Goal: Navigation & Orientation: Find specific page/section

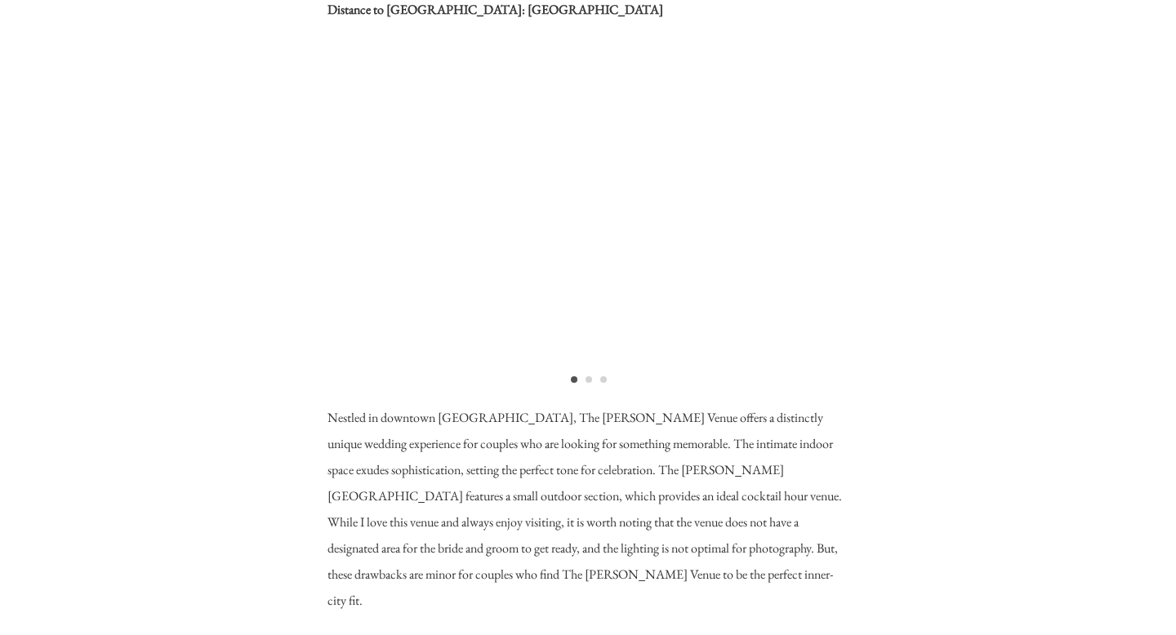
scroll to position [2996, 0]
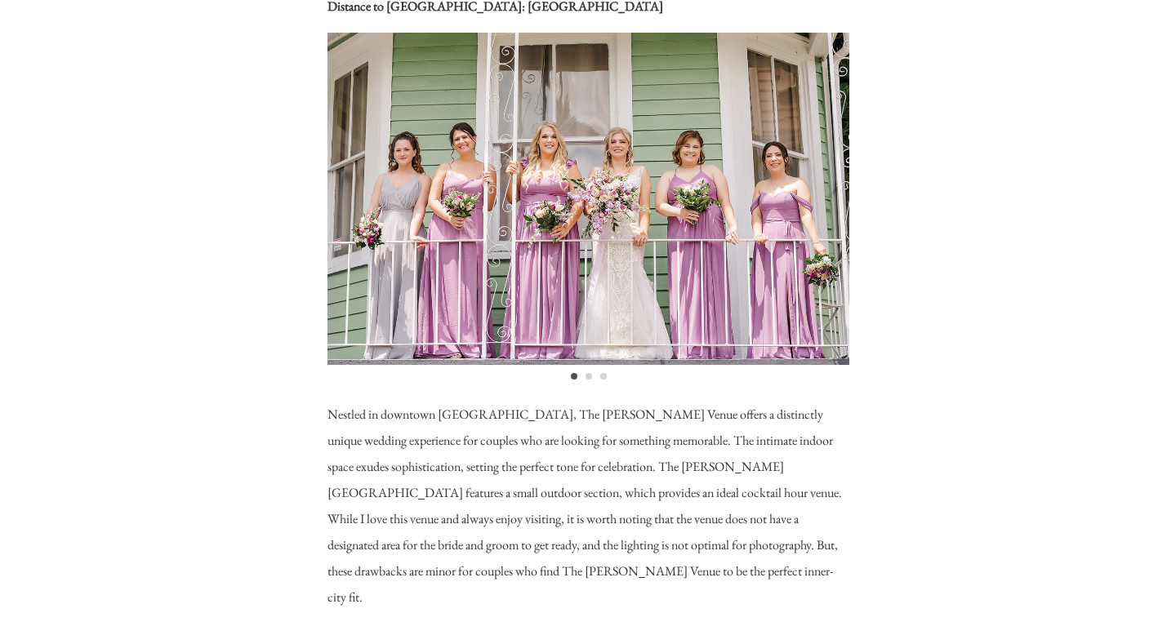
click at [588, 373] on li "Page dot 2" at bounding box center [589, 376] width 7 height 7
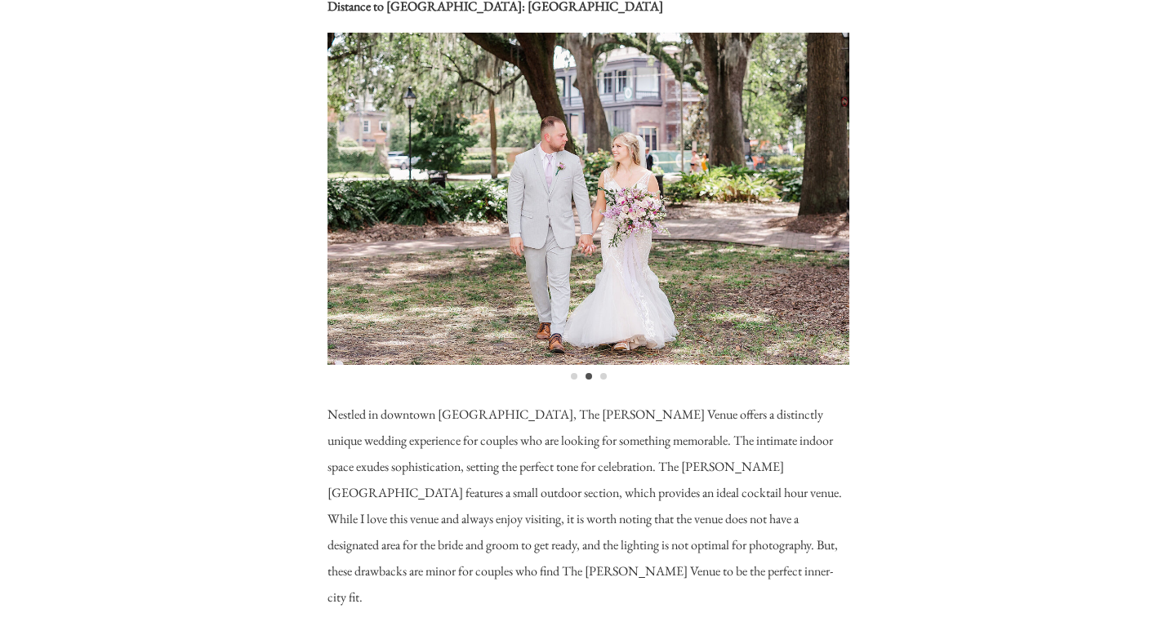
click at [600, 376] on li "Page dot 3" at bounding box center [603, 376] width 7 height 7
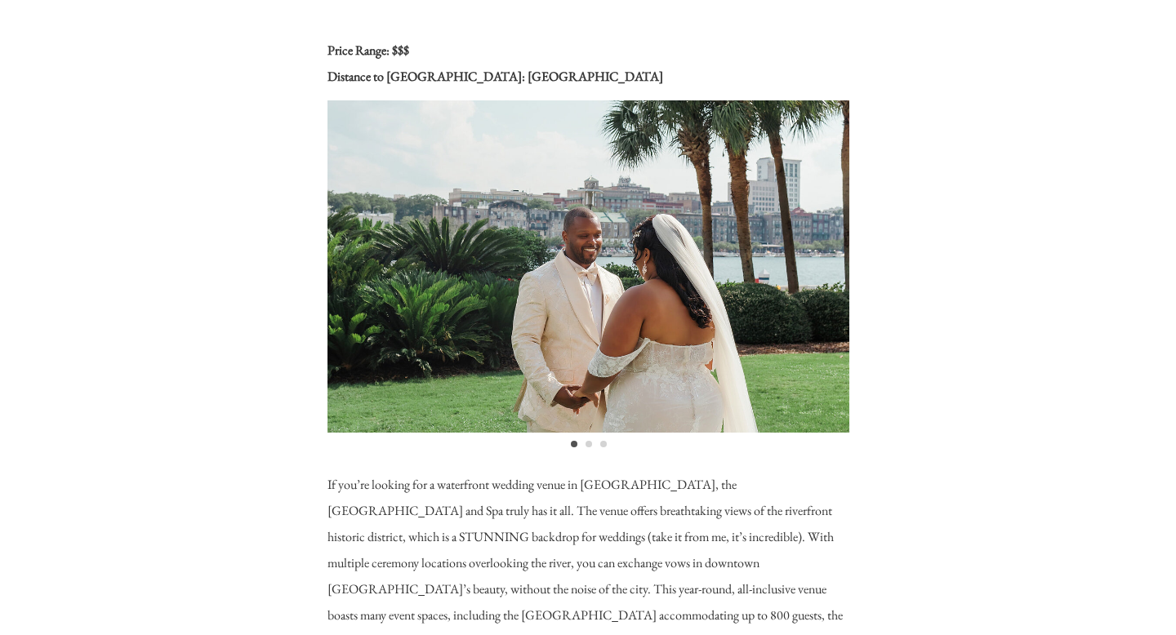
scroll to position [3733, 0]
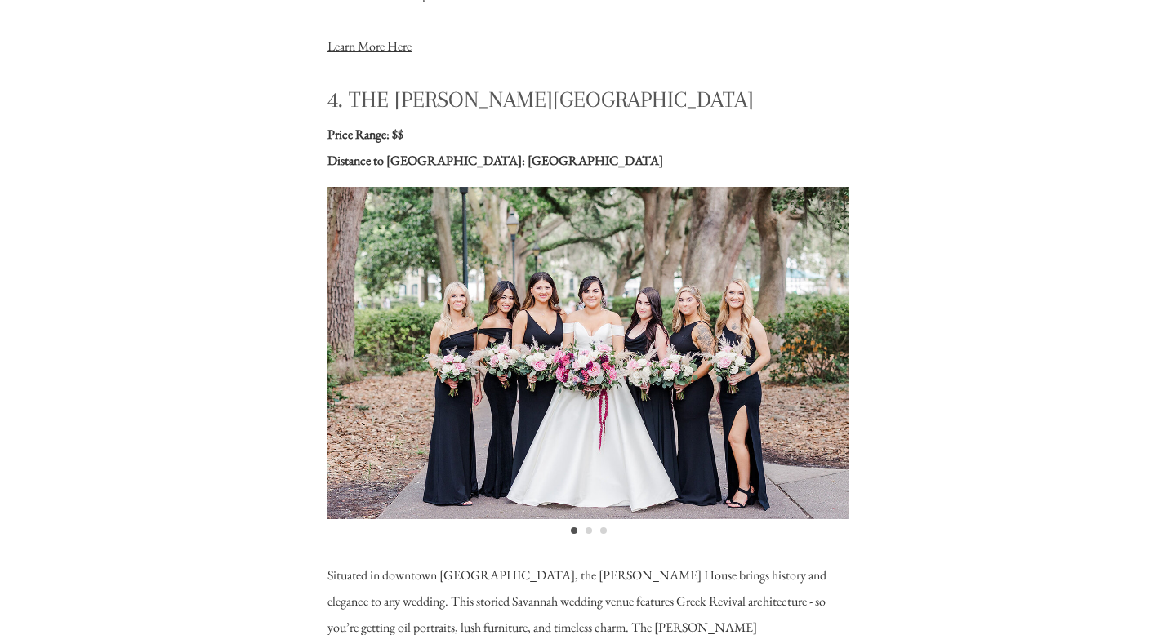
scroll to position [4440, 0]
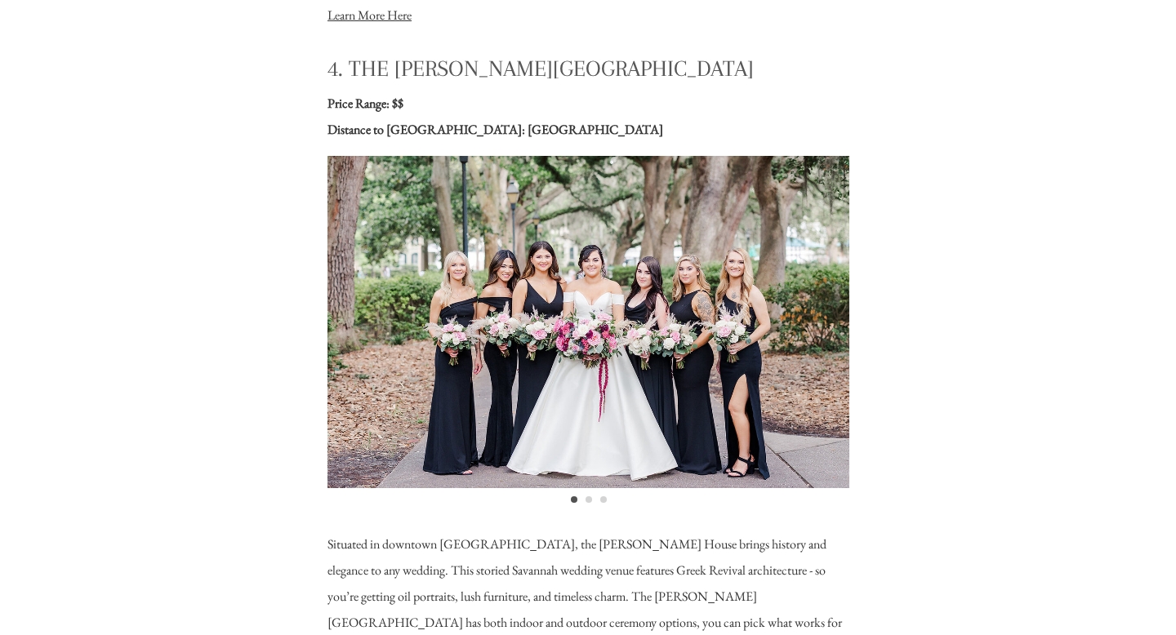
click at [589, 501] on li "Page dot 2" at bounding box center [589, 500] width 7 height 7
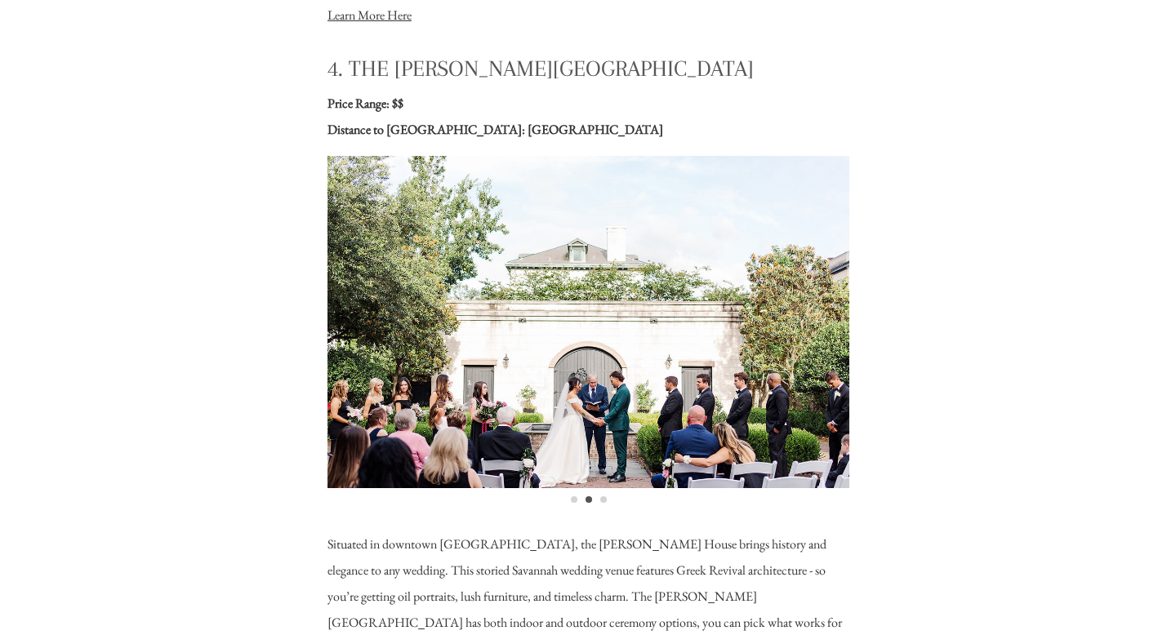
click at [603, 501] on li "Page dot 3" at bounding box center [603, 500] width 7 height 7
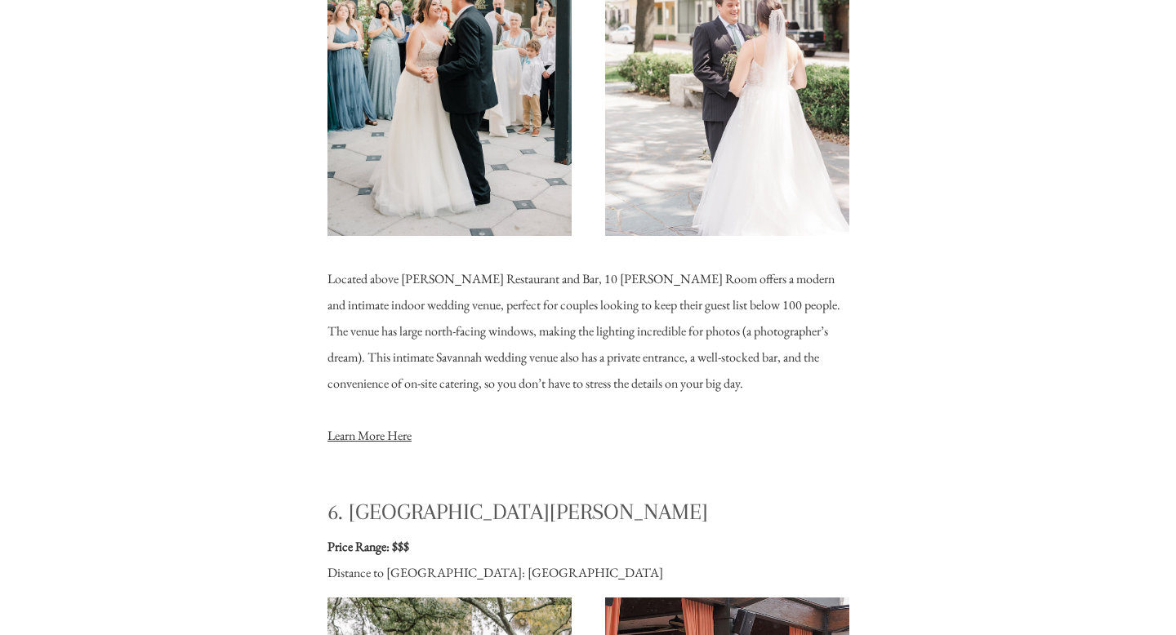
scroll to position [5440, 0]
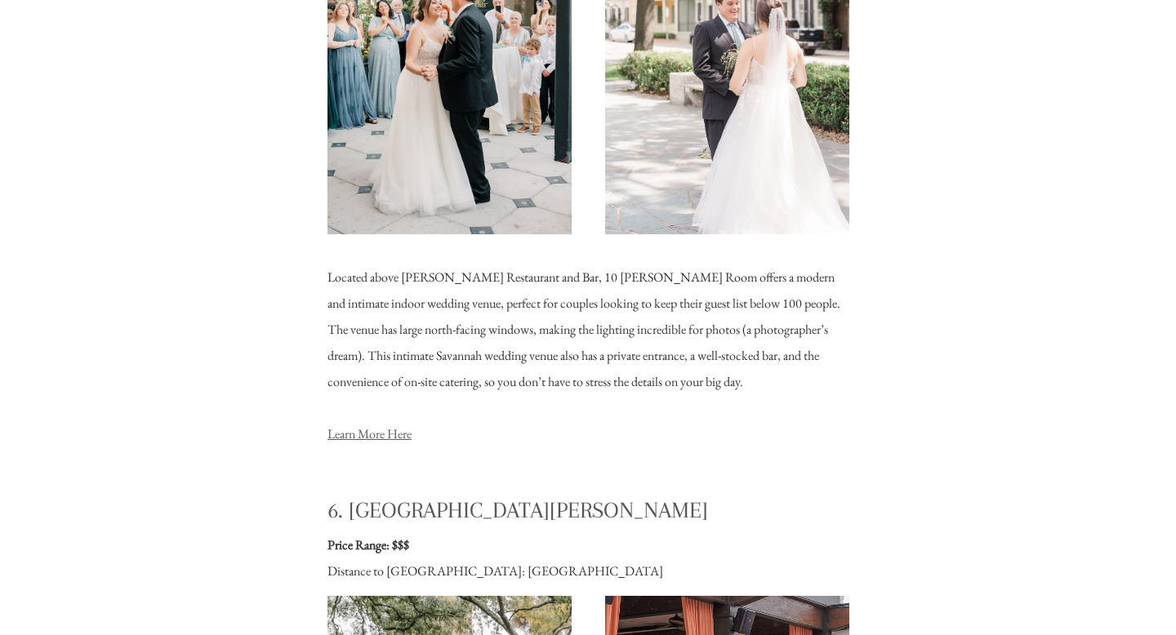
click at [407, 426] on link "Learn More Here" at bounding box center [369, 433] width 84 height 17
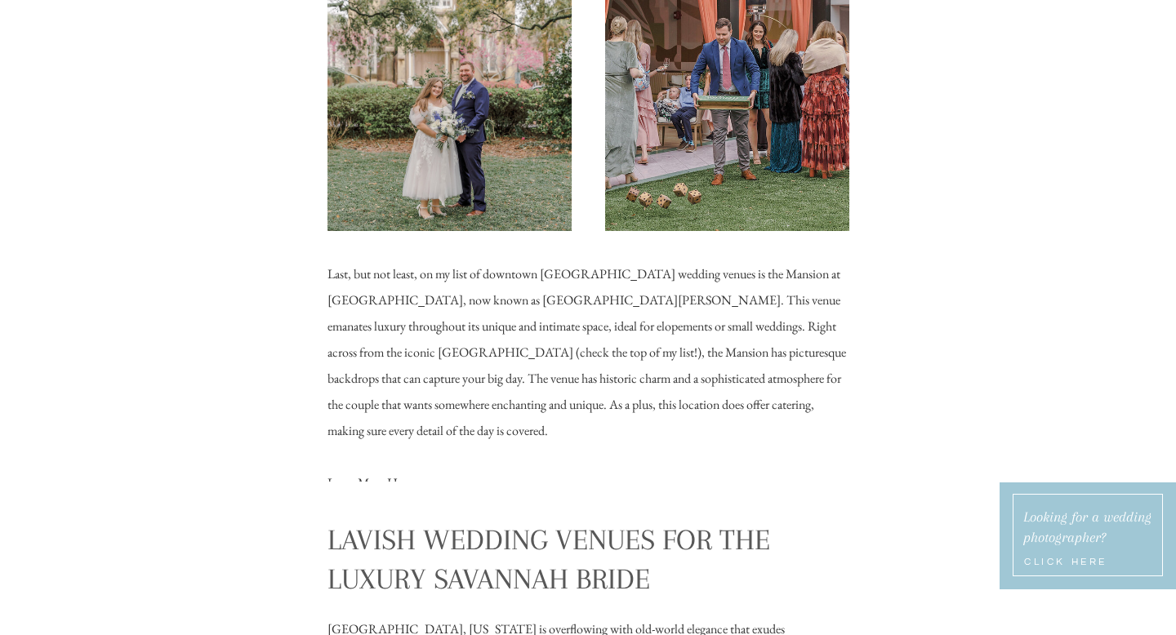
scroll to position [6161, 0]
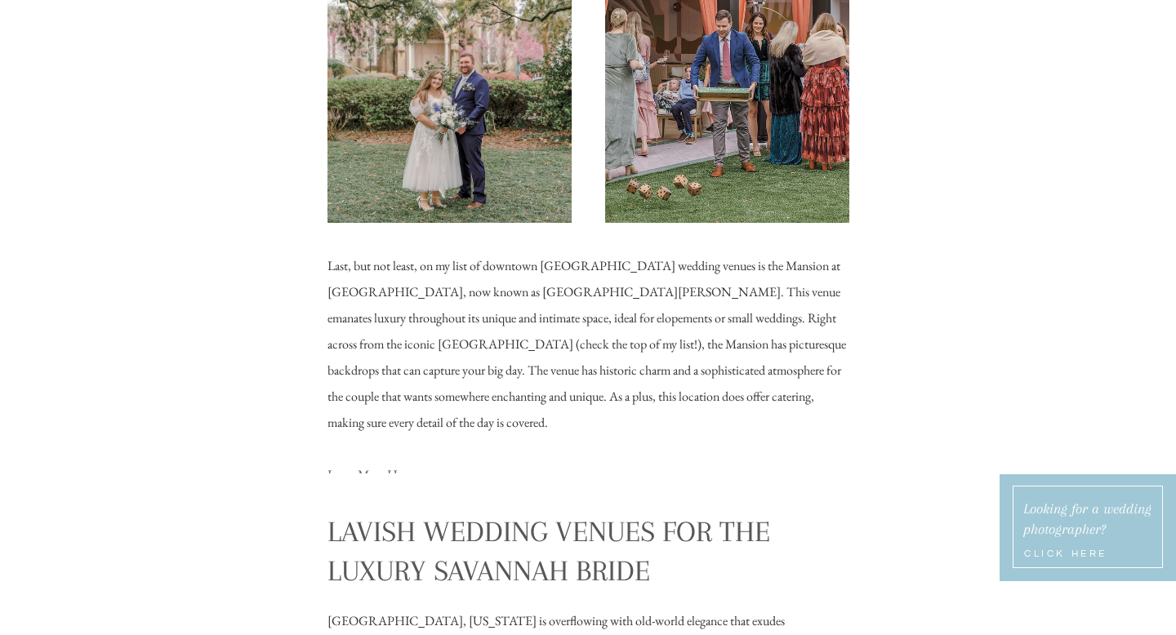
click at [388, 466] on link "Learn More Here" at bounding box center [369, 474] width 84 height 17
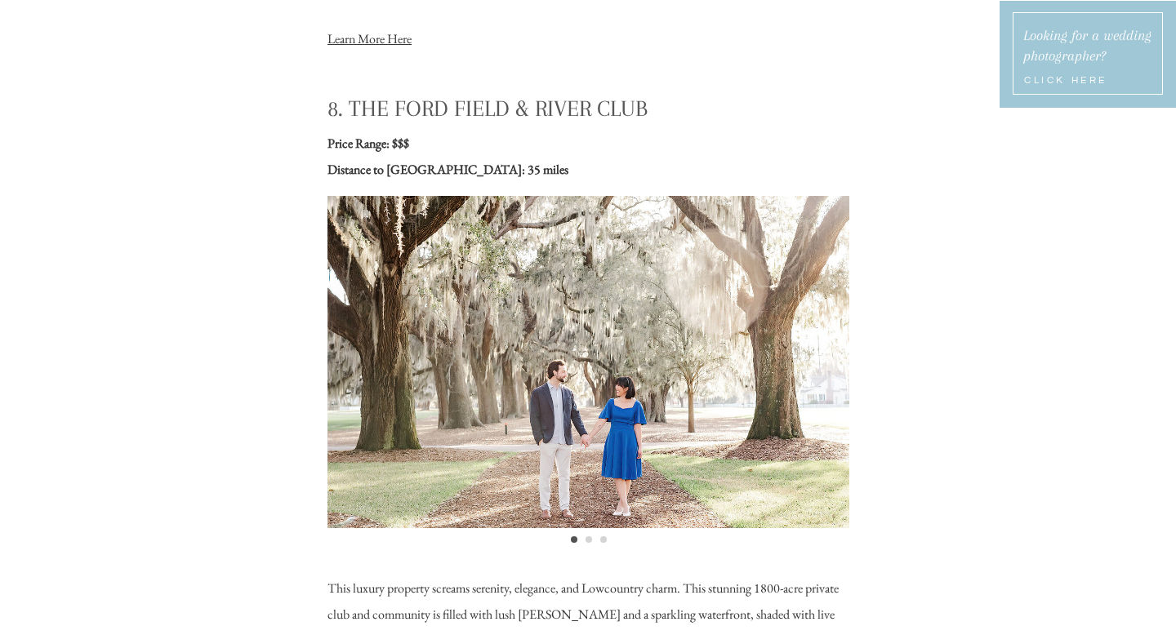
scroll to position [7704, 0]
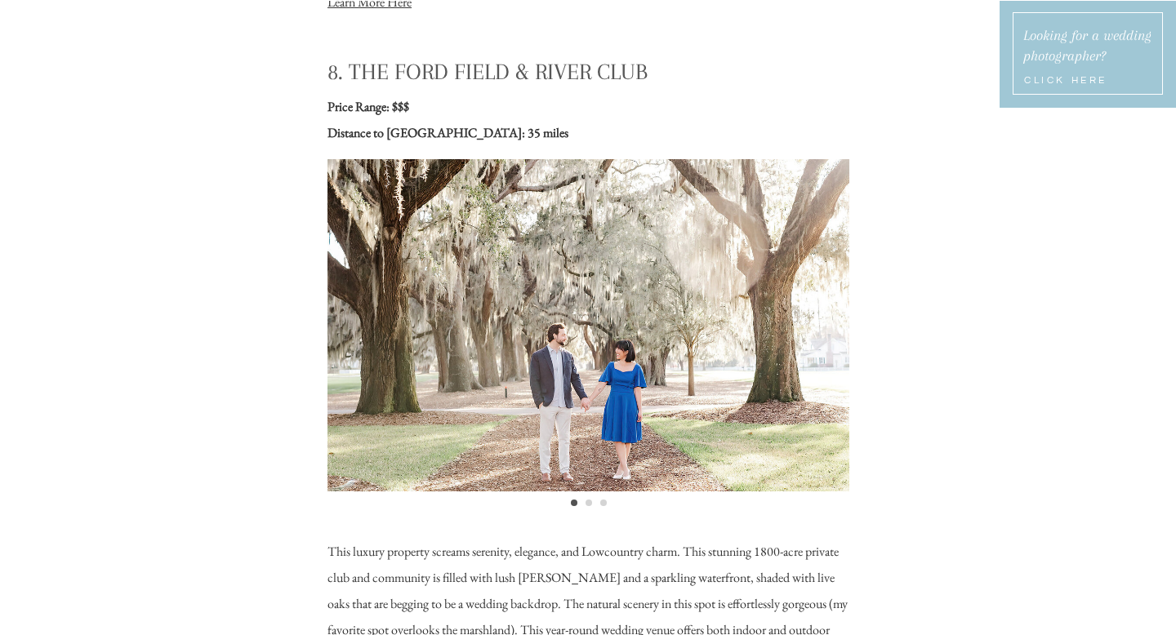
click at [589, 505] on li "Page dot 2" at bounding box center [589, 503] width 7 height 7
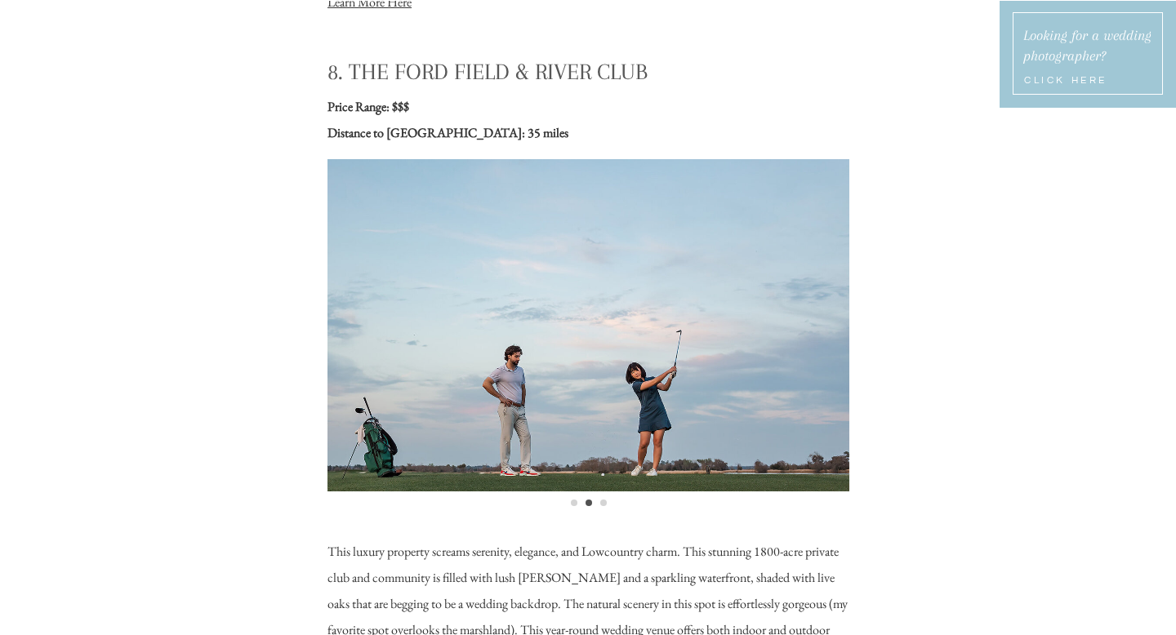
click at [606, 505] on ol at bounding box center [588, 499] width 522 height 15
click at [604, 504] on li "Page dot 3" at bounding box center [603, 503] width 7 height 7
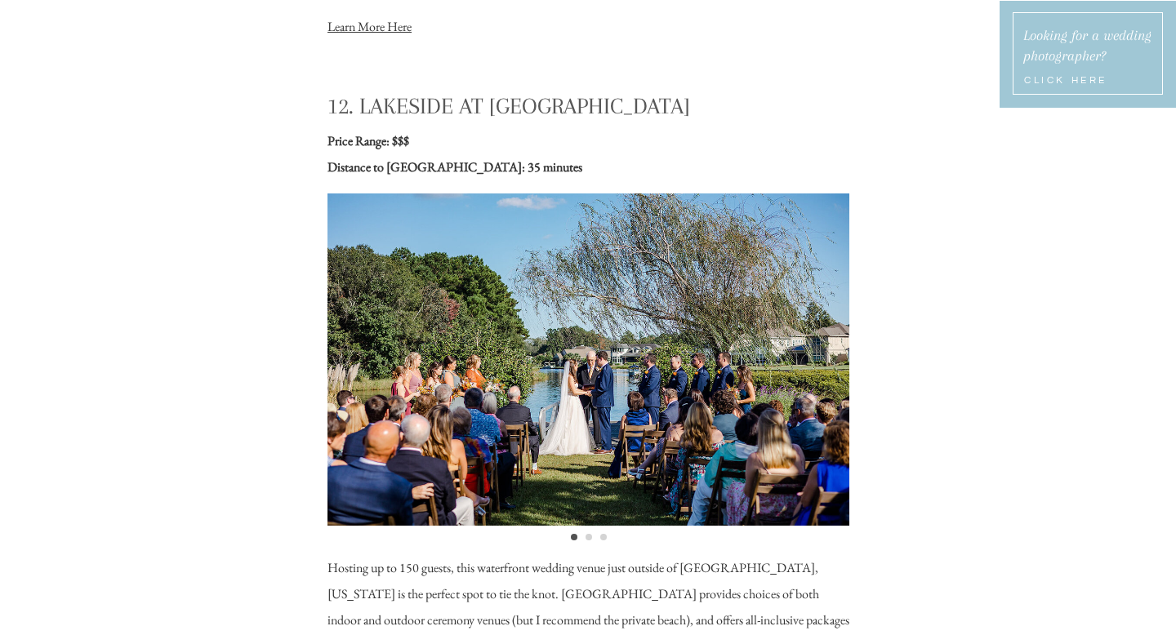
scroll to position [11025, 0]
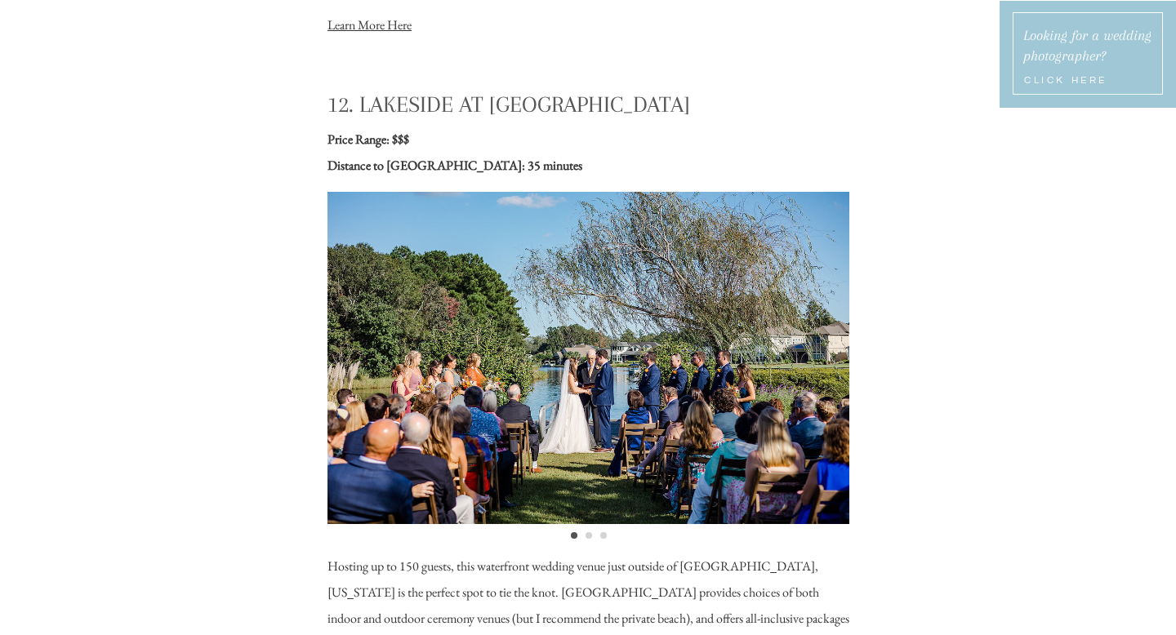
click at [831, 385] on div at bounding box center [588, 358] width 522 height 332
click at [587, 532] on li "Page dot 2" at bounding box center [589, 535] width 7 height 7
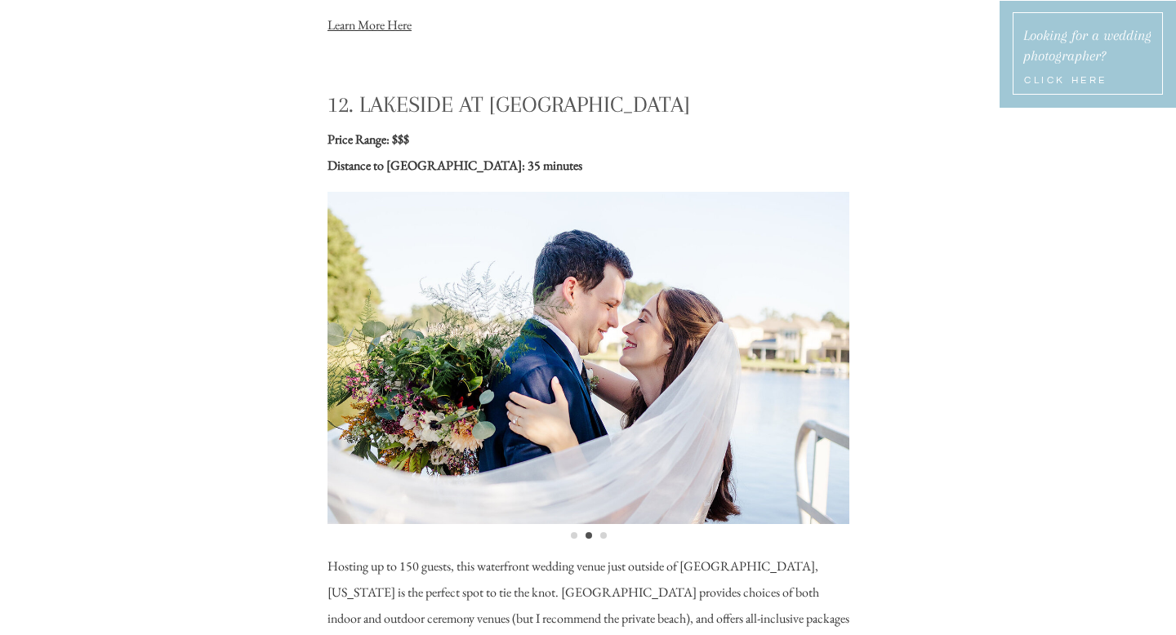
click at [600, 534] on li "Page dot 3" at bounding box center [603, 535] width 7 height 7
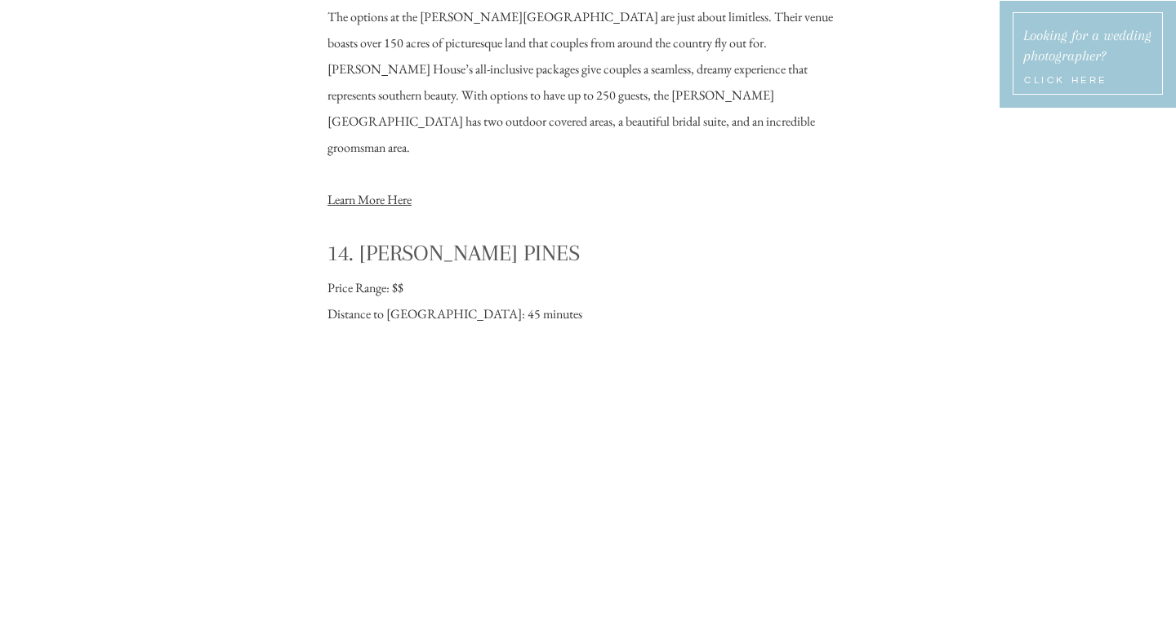
scroll to position [12623, 0]
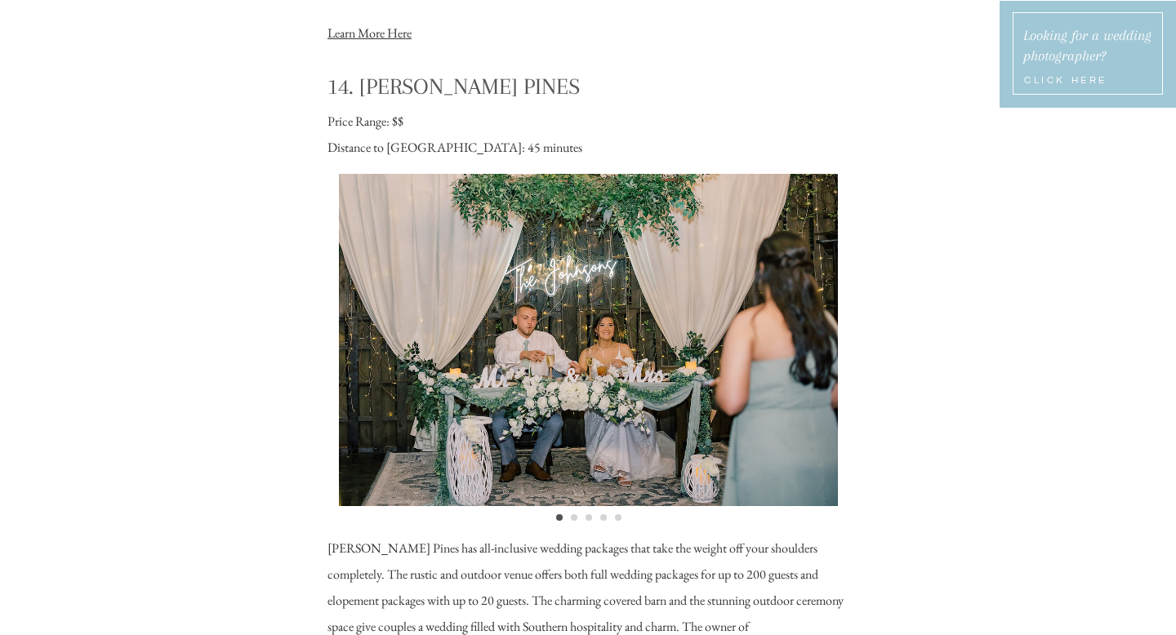
click at [578, 517] on ol at bounding box center [588, 513] width 522 height 15
click at [572, 517] on li "Page dot 2" at bounding box center [574, 517] width 7 height 7
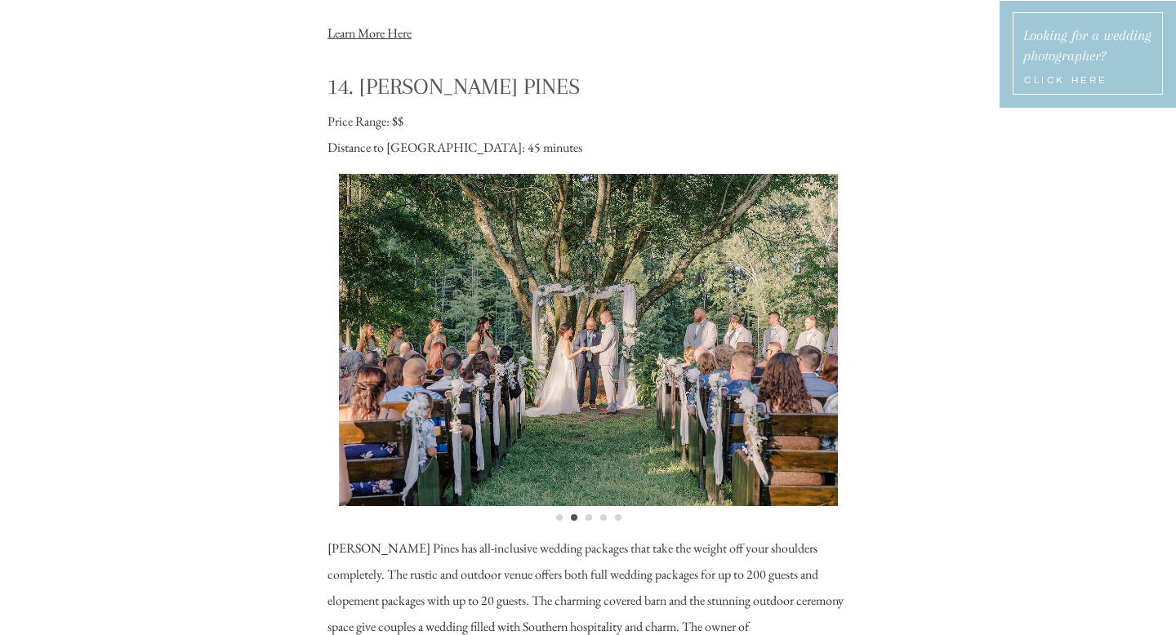
click at [589, 518] on li "Page dot 3" at bounding box center [589, 517] width 7 height 7
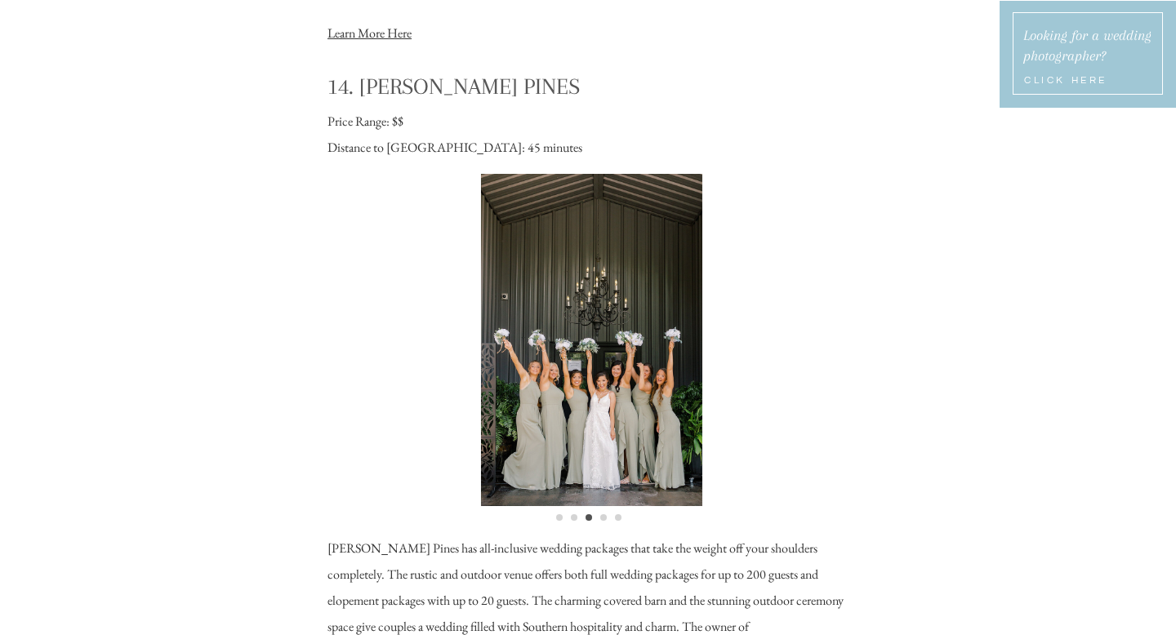
click at [612, 519] on ol at bounding box center [588, 513] width 522 height 15
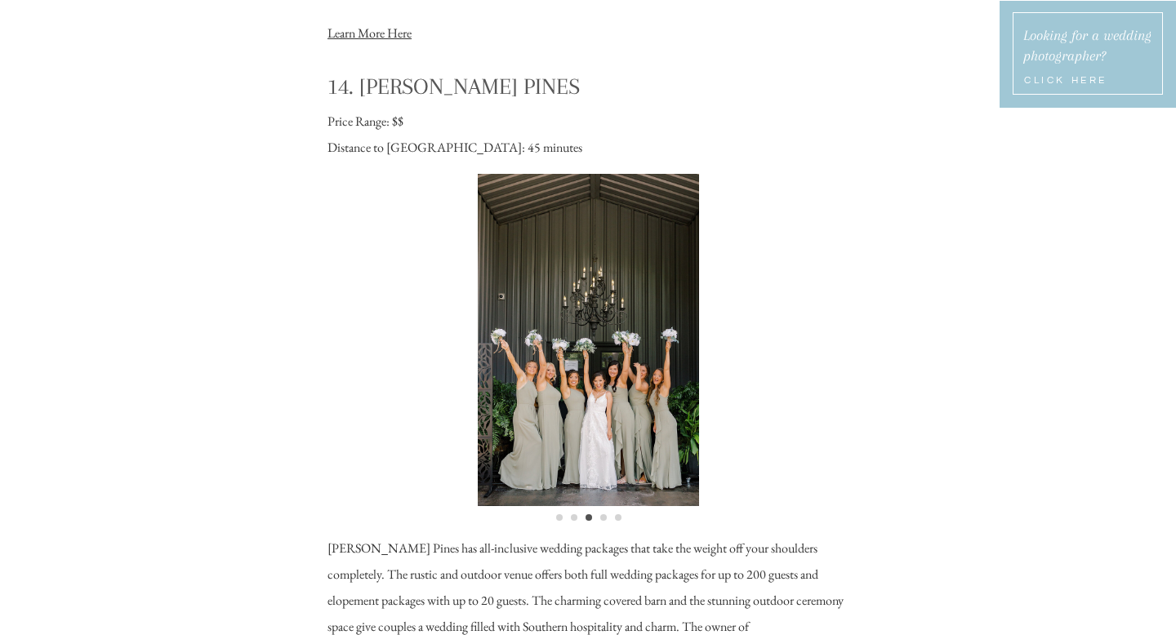
click at [603, 515] on li "Page dot 4" at bounding box center [603, 517] width 7 height 7
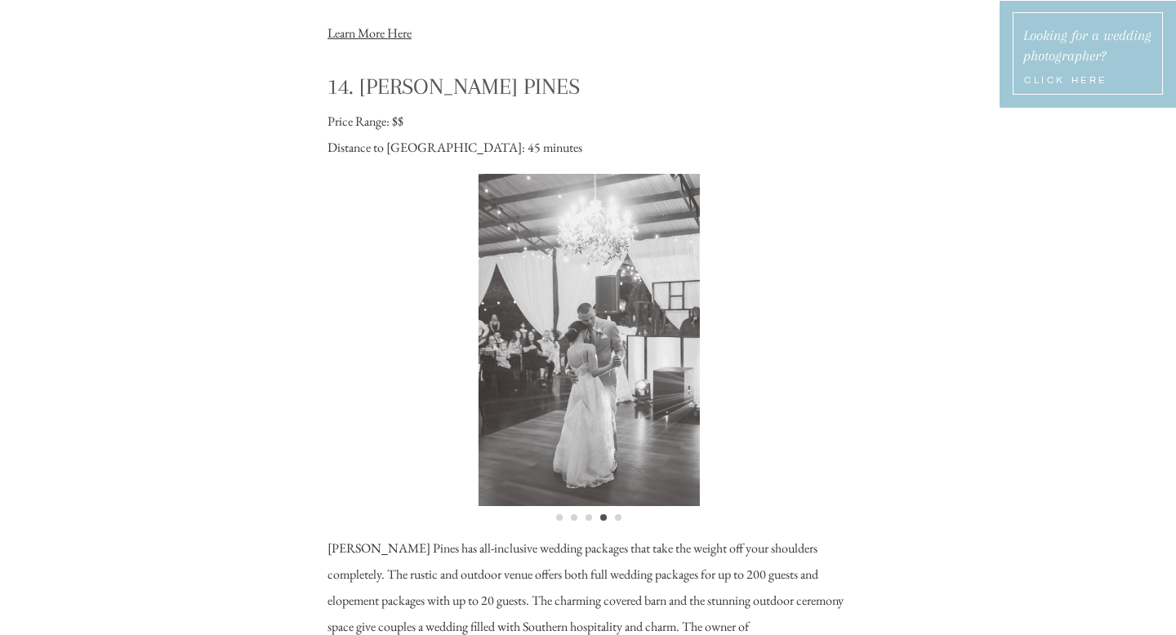
click at [613, 515] on ol at bounding box center [588, 513] width 522 height 15
click at [624, 516] on ol at bounding box center [588, 513] width 522 height 15
click at [617, 517] on li "Page dot 5" at bounding box center [618, 517] width 7 height 7
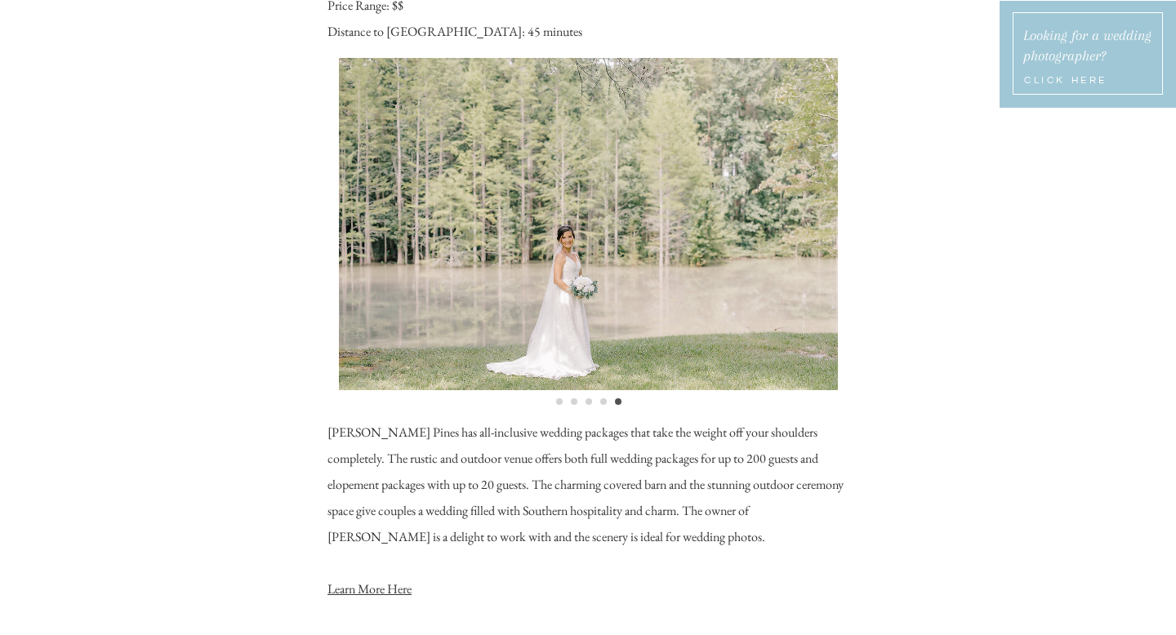
scroll to position [12884, 0]
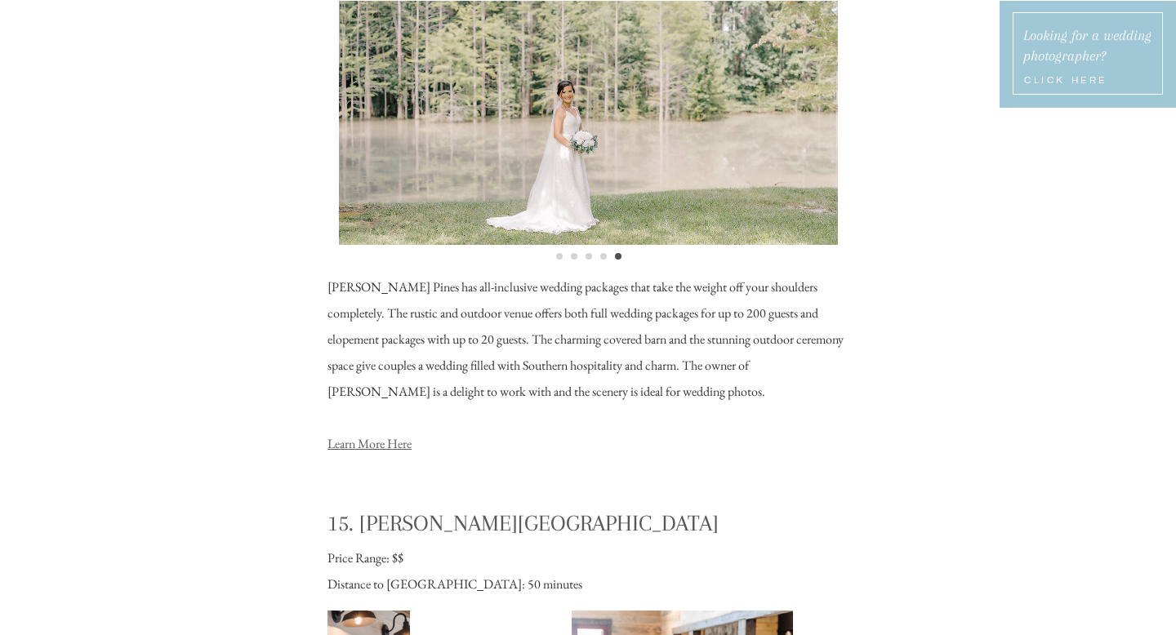
click at [362, 446] on link "Learn More Here" at bounding box center [369, 443] width 84 height 17
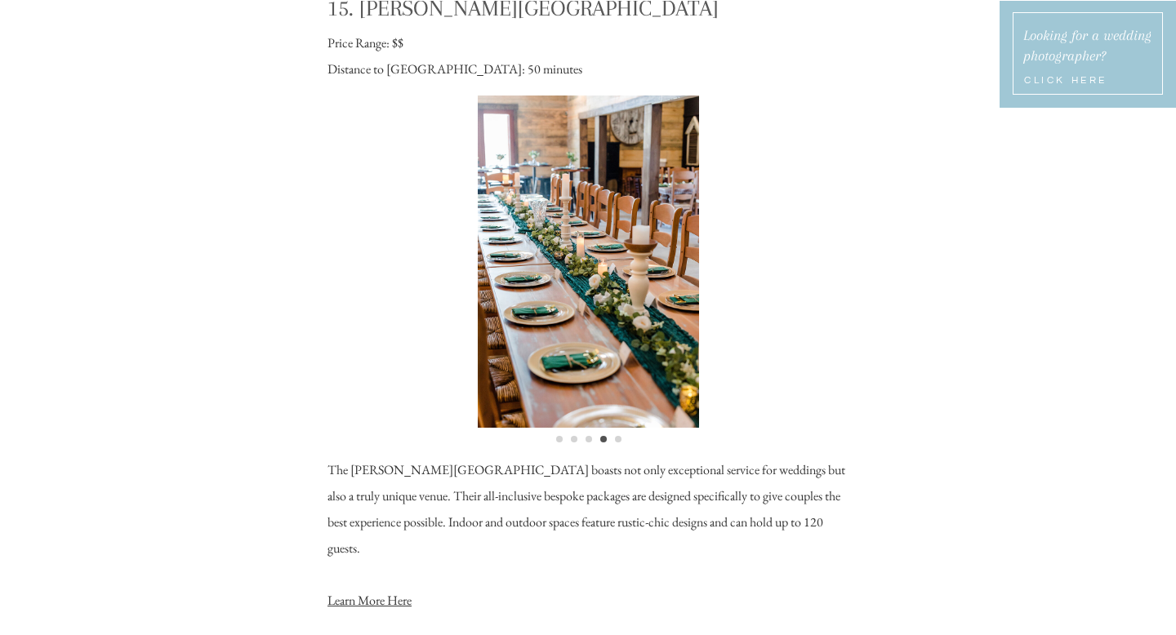
scroll to position [13400, 0]
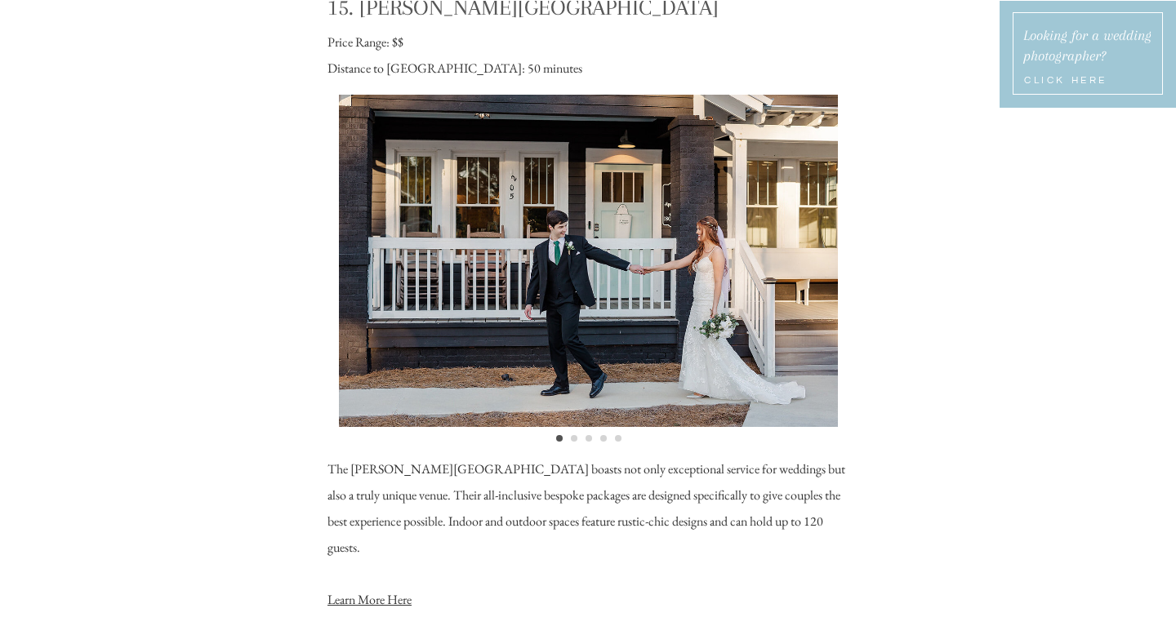
click at [572, 439] on li "Page dot 2" at bounding box center [574, 438] width 7 height 7
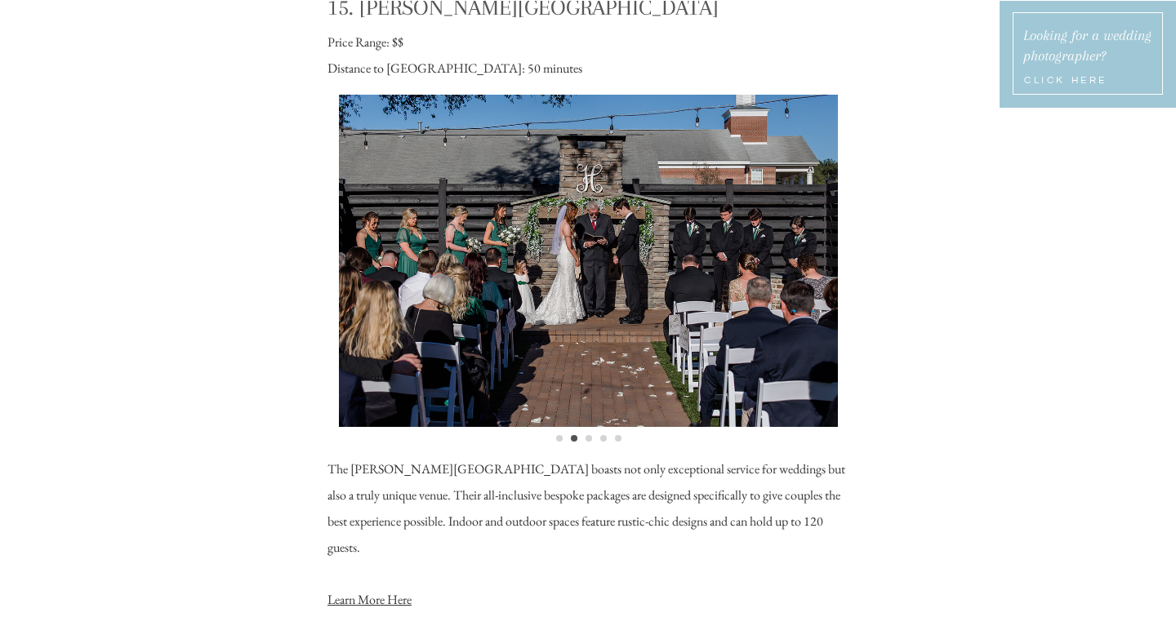
click at [590, 438] on li "Page dot 3" at bounding box center [589, 438] width 7 height 7
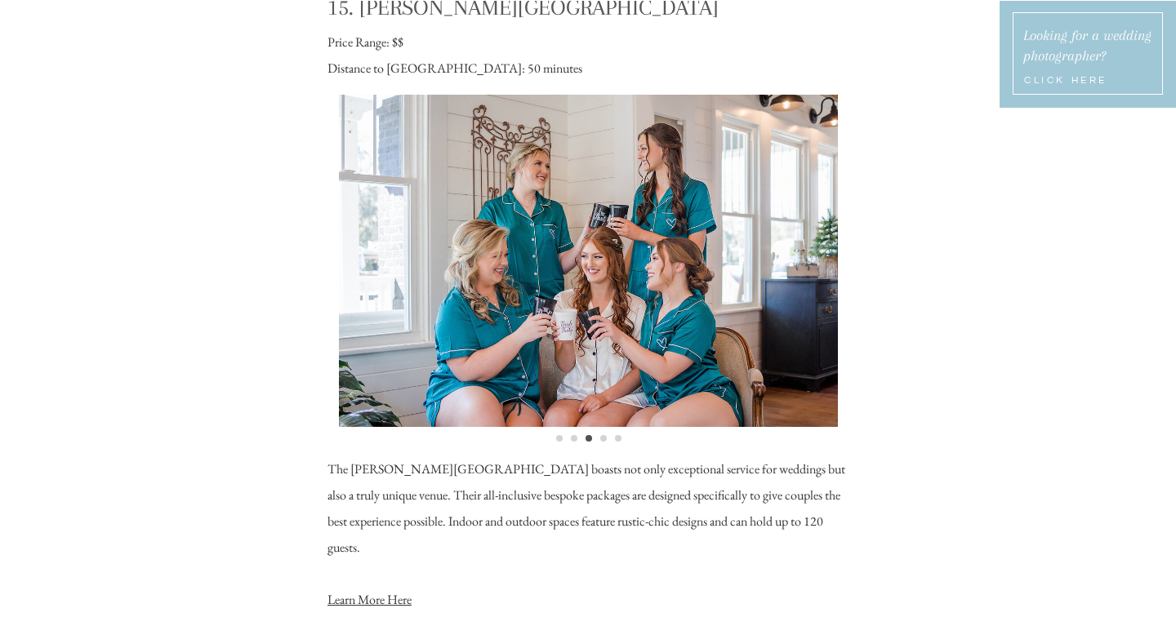
click at [607, 440] on ol at bounding box center [588, 434] width 522 height 15
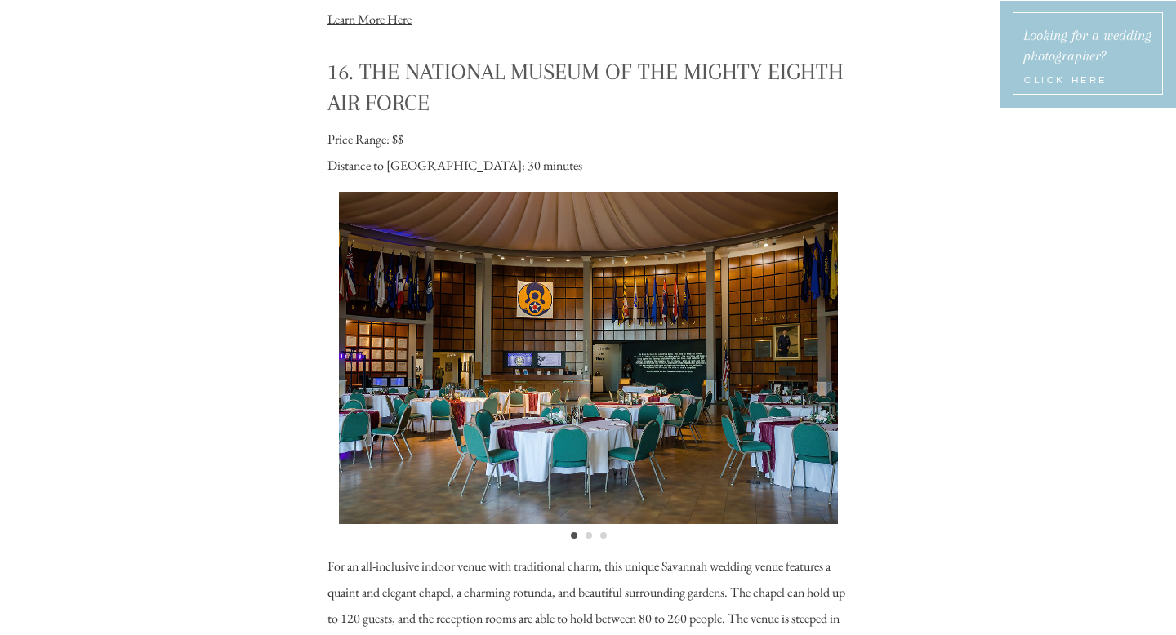
scroll to position [13987, 0]
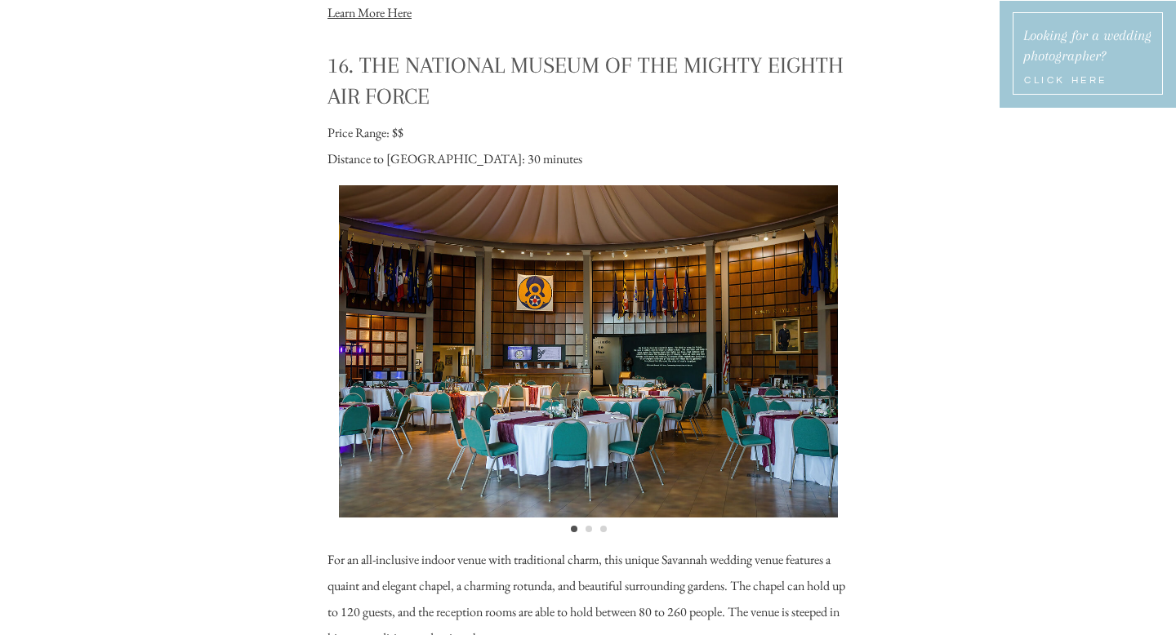
click at [592, 530] on ol at bounding box center [588, 525] width 522 height 15
click at [590, 528] on li "Page dot 2" at bounding box center [589, 529] width 7 height 7
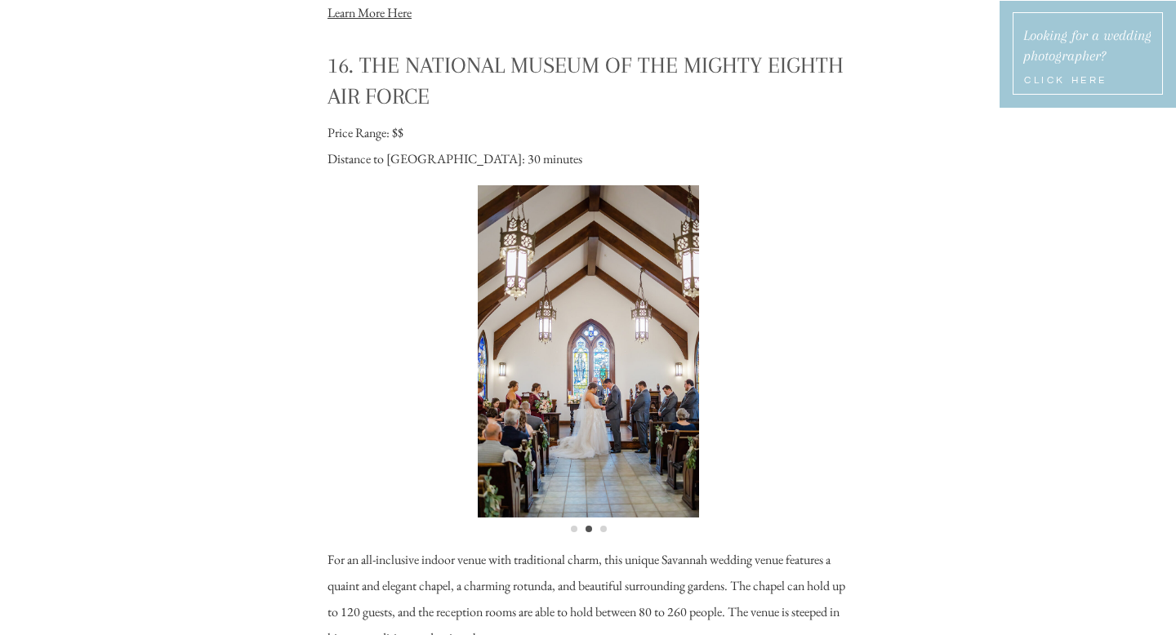
click at [603, 528] on li "Page dot 3" at bounding box center [603, 529] width 7 height 7
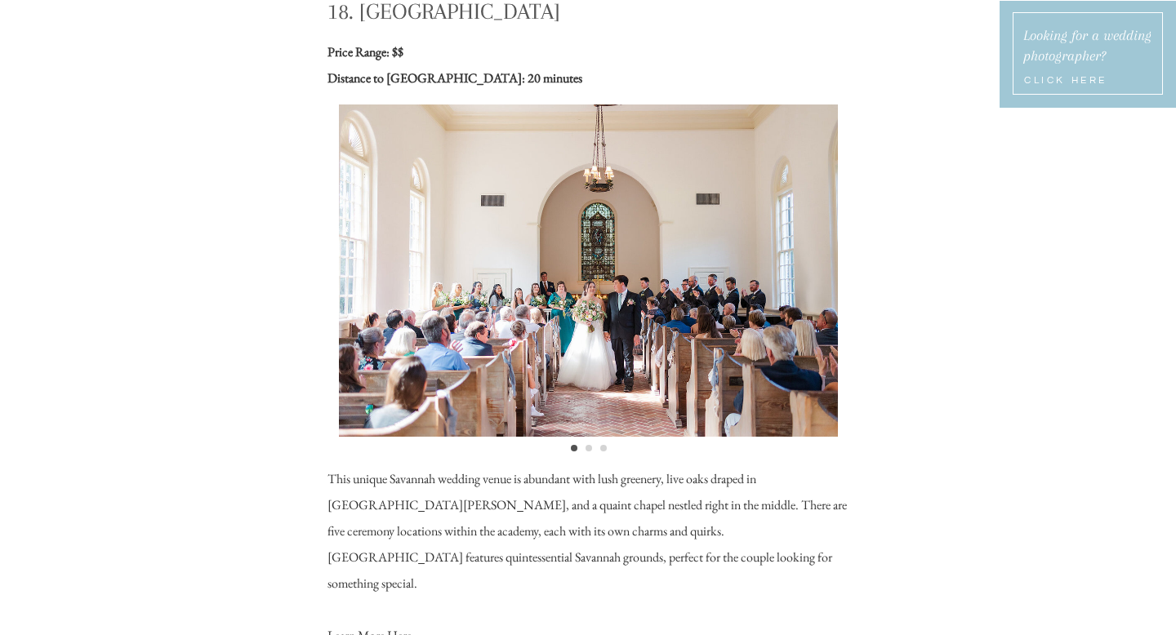
scroll to position [15697, 0]
click at [591, 442] on ol at bounding box center [588, 443] width 522 height 15
click at [590, 443] on ol at bounding box center [588, 443] width 522 height 15
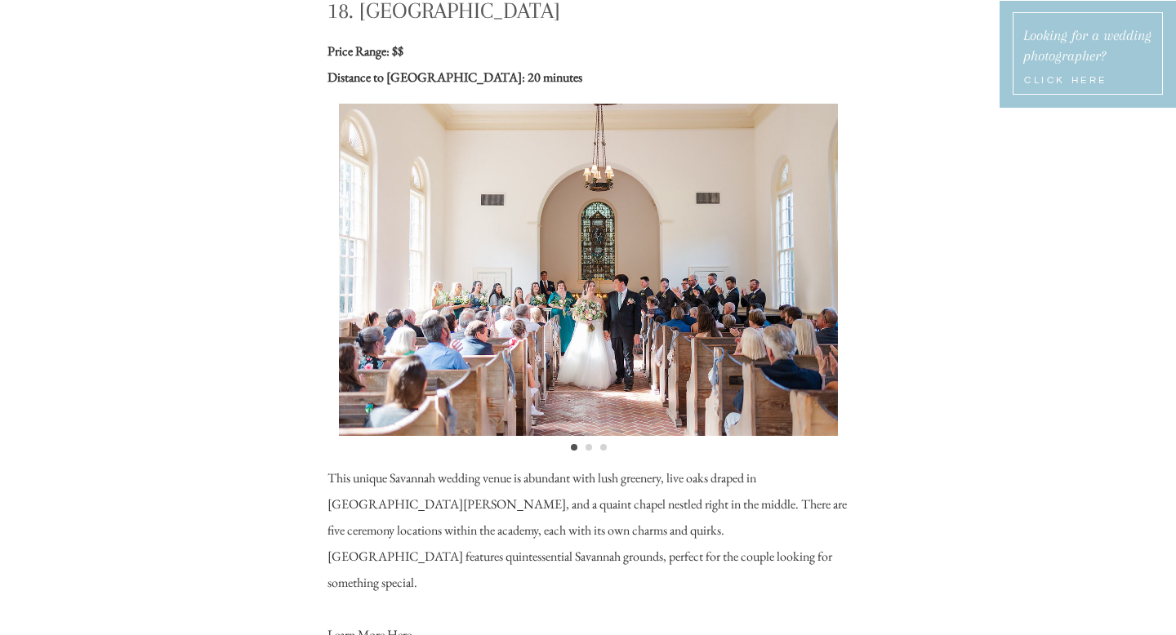
click at [587, 448] on li "Page dot 2" at bounding box center [589, 447] width 7 height 7
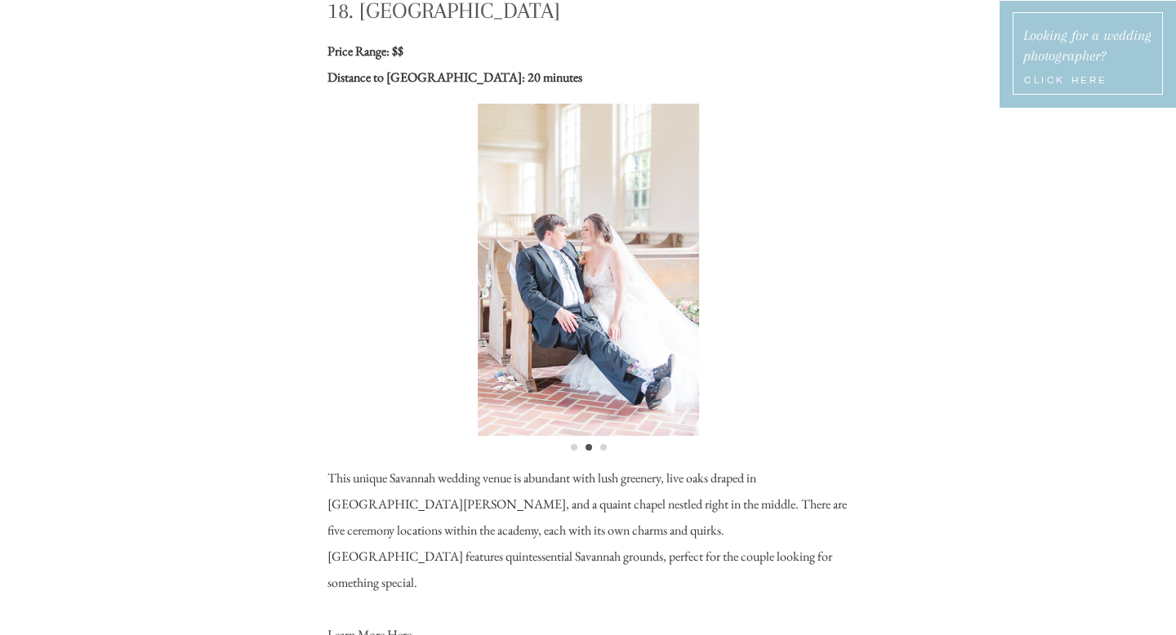
click at [602, 448] on li "Page dot 3" at bounding box center [603, 447] width 7 height 7
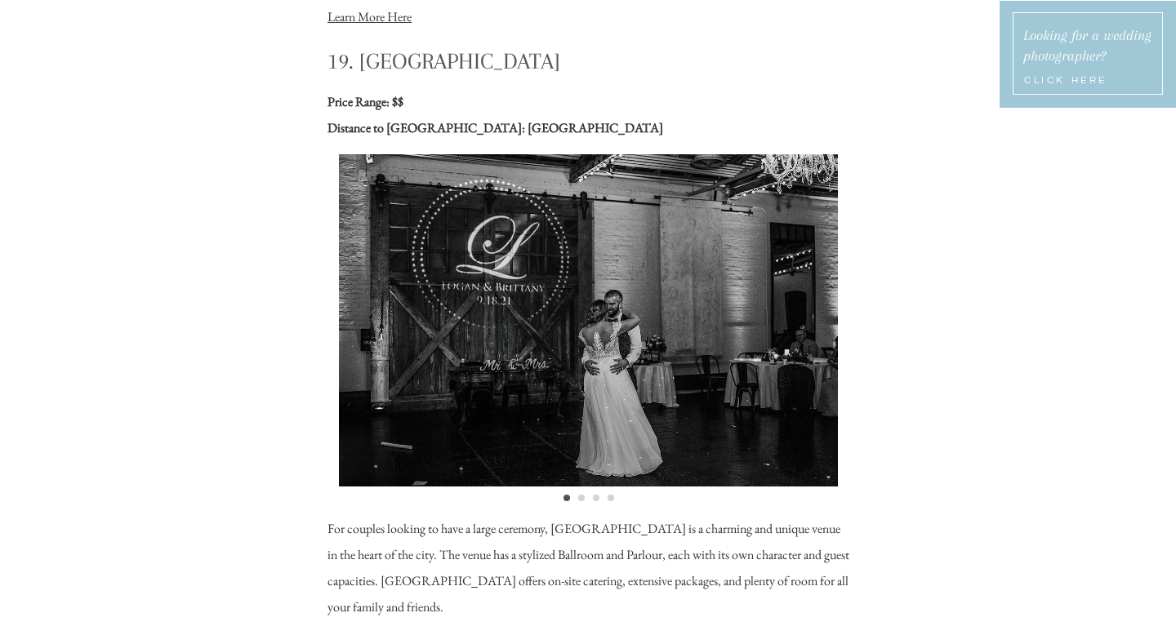
scroll to position [16316, 0]
click at [578, 496] on li "Page dot 2" at bounding box center [581, 497] width 7 height 7
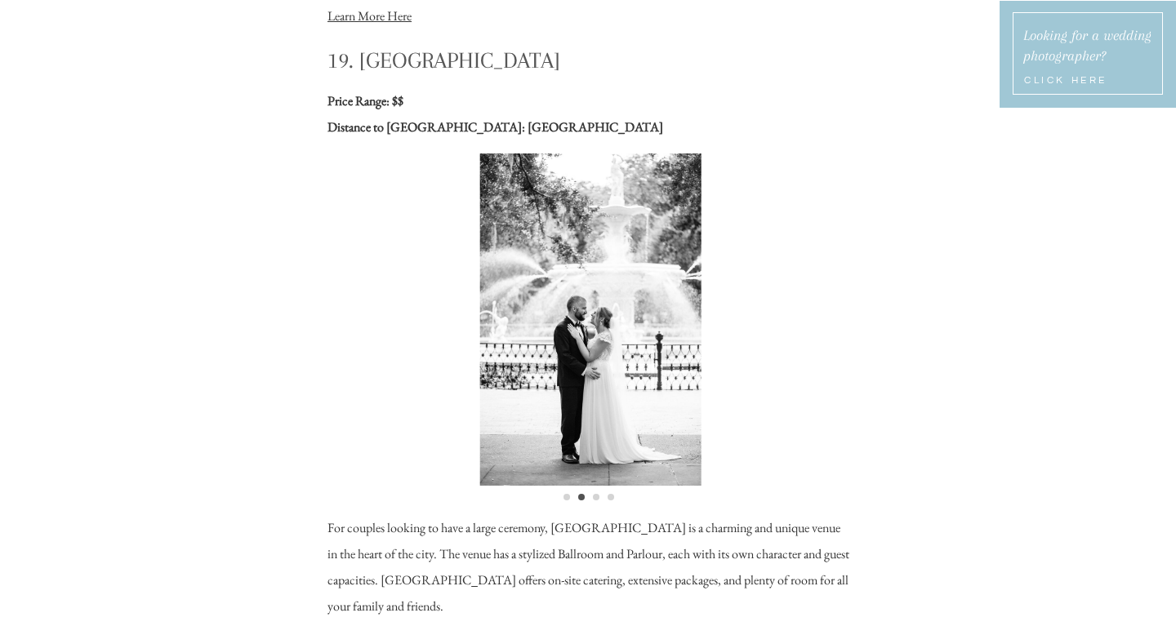
click at [598, 499] on ol at bounding box center [588, 493] width 522 height 15
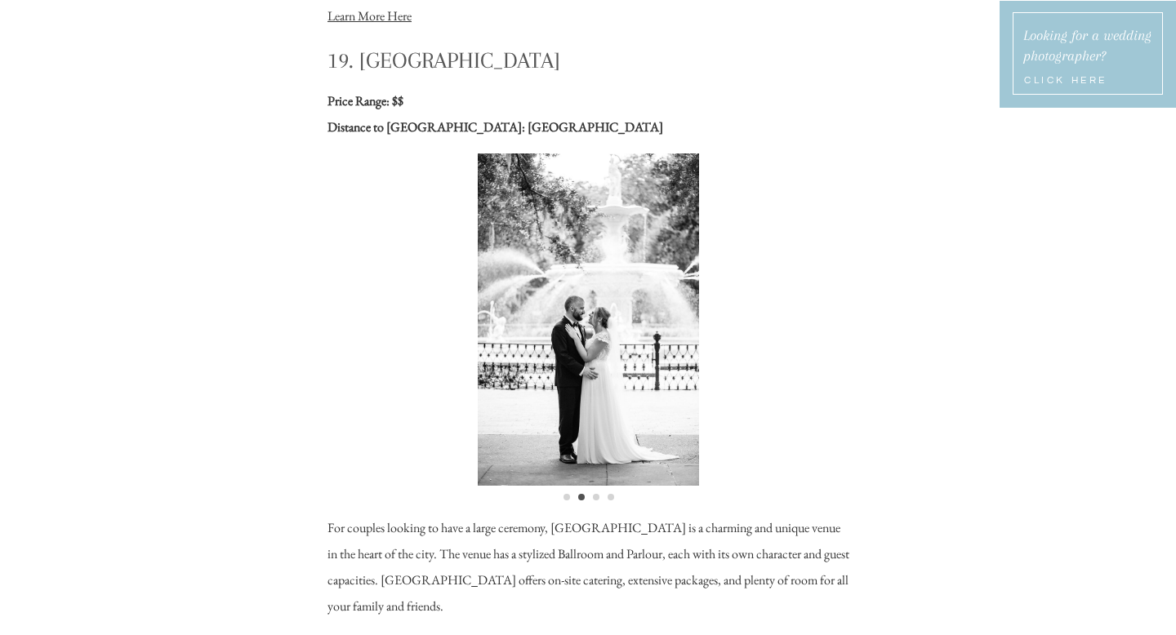
click at [594, 498] on li "Page dot 3" at bounding box center [596, 497] width 7 height 7
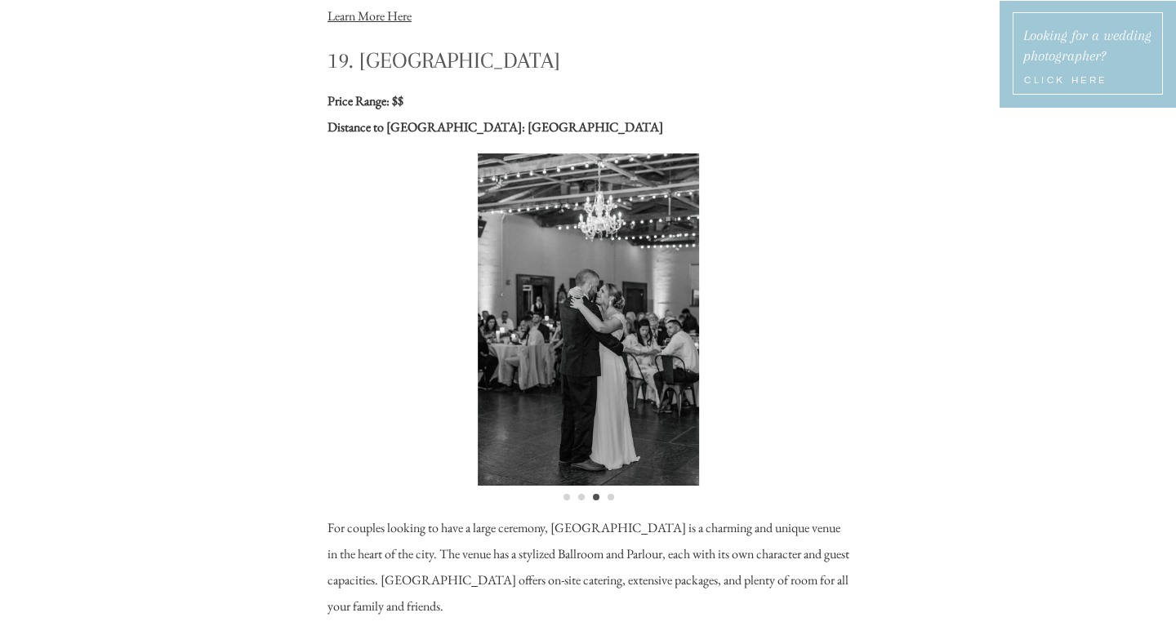
click at [608, 498] on li "Page dot 4" at bounding box center [611, 497] width 7 height 7
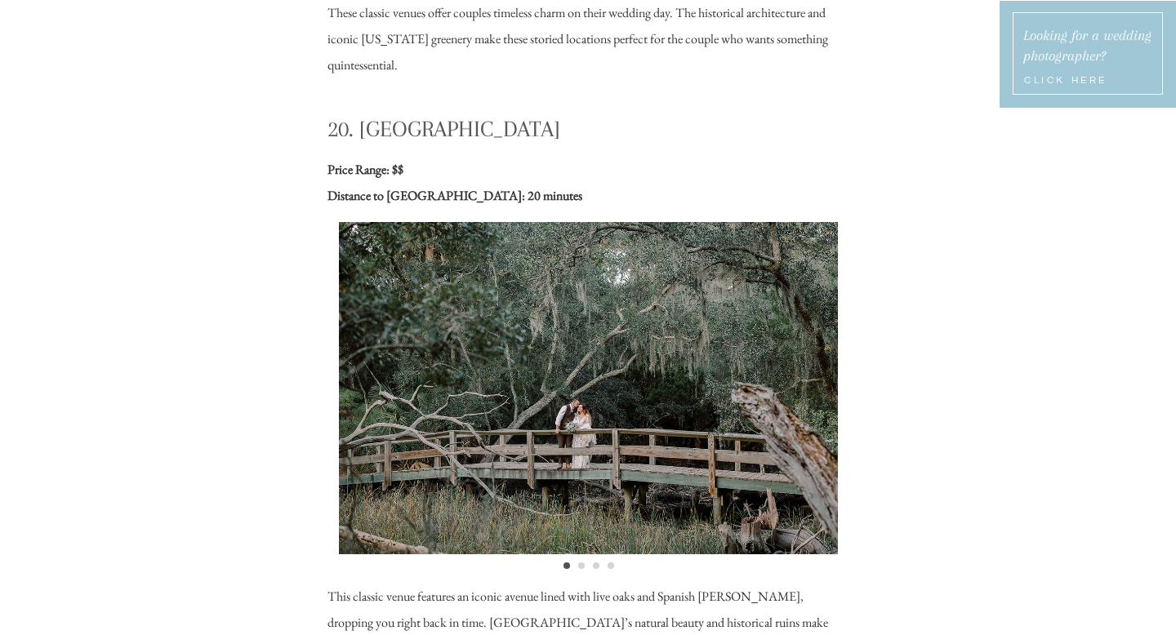
scroll to position [17169, 0]
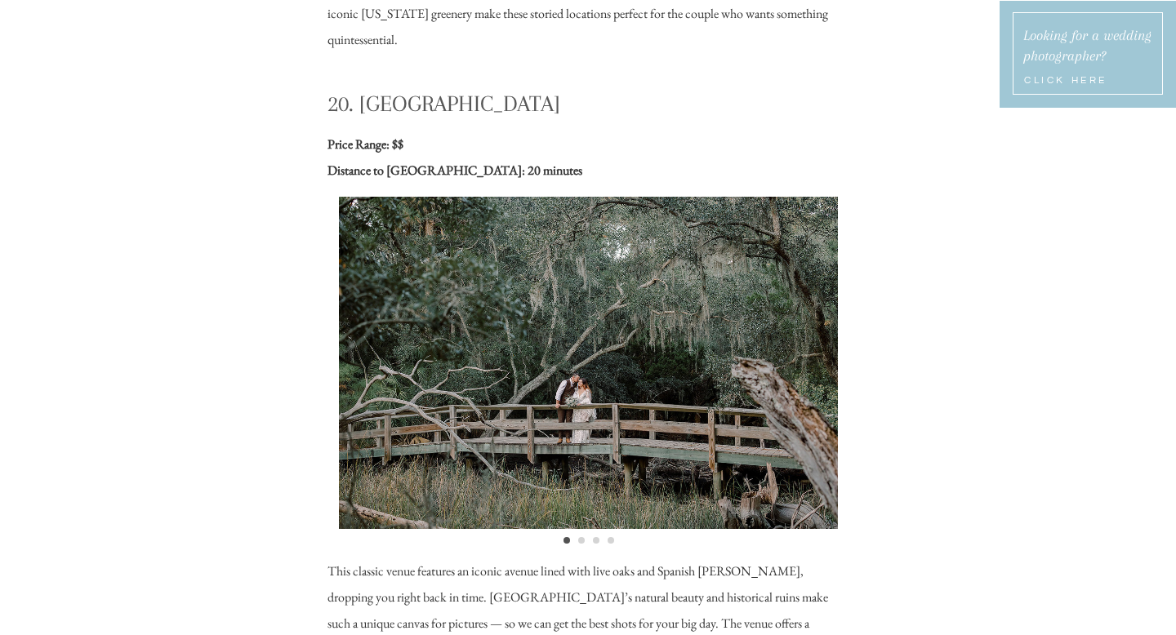
click at [581, 541] on li "Page dot 2" at bounding box center [581, 540] width 7 height 7
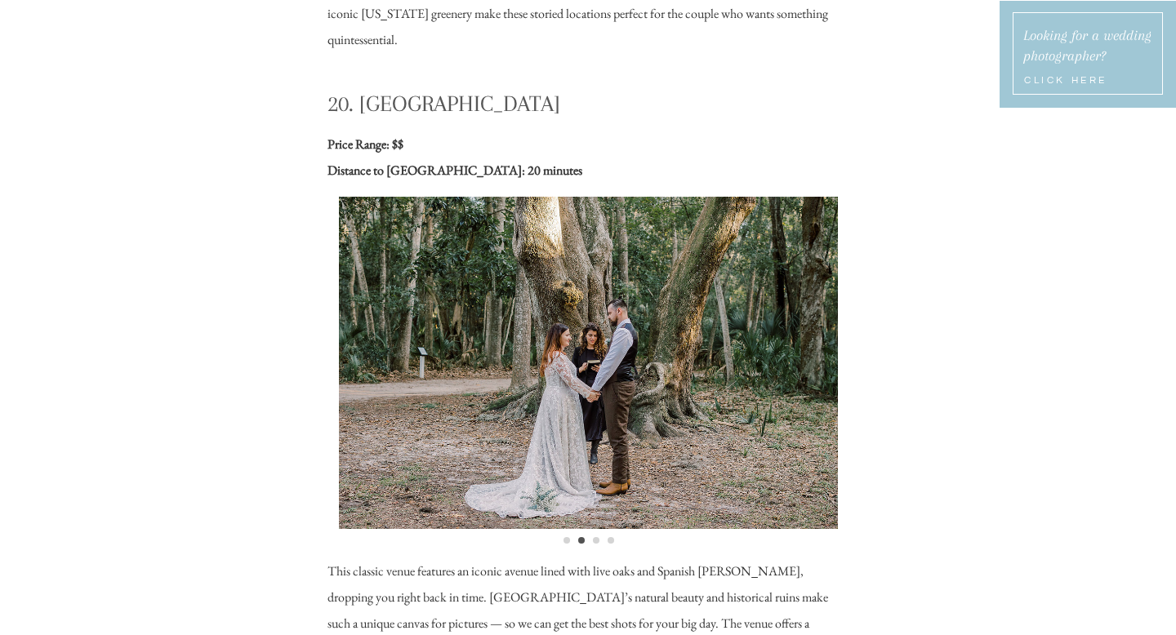
click at [595, 541] on li "Page dot 3" at bounding box center [596, 540] width 7 height 7
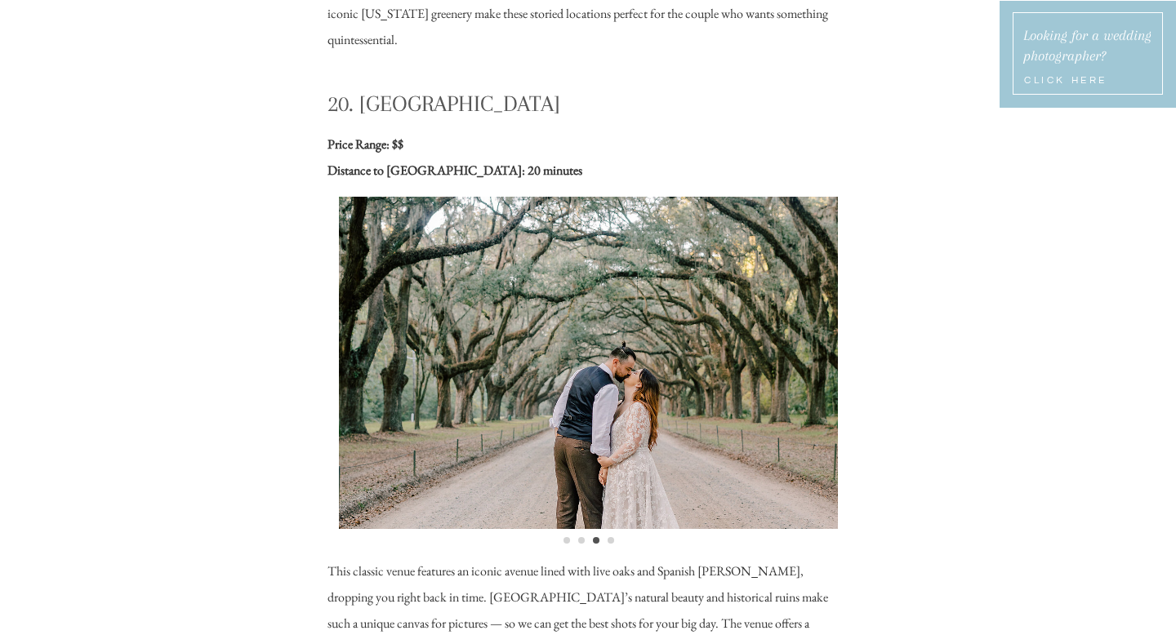
click at [611, 541] on li "Page dot 4" at bounding box center [611, 540] width 7 height 7
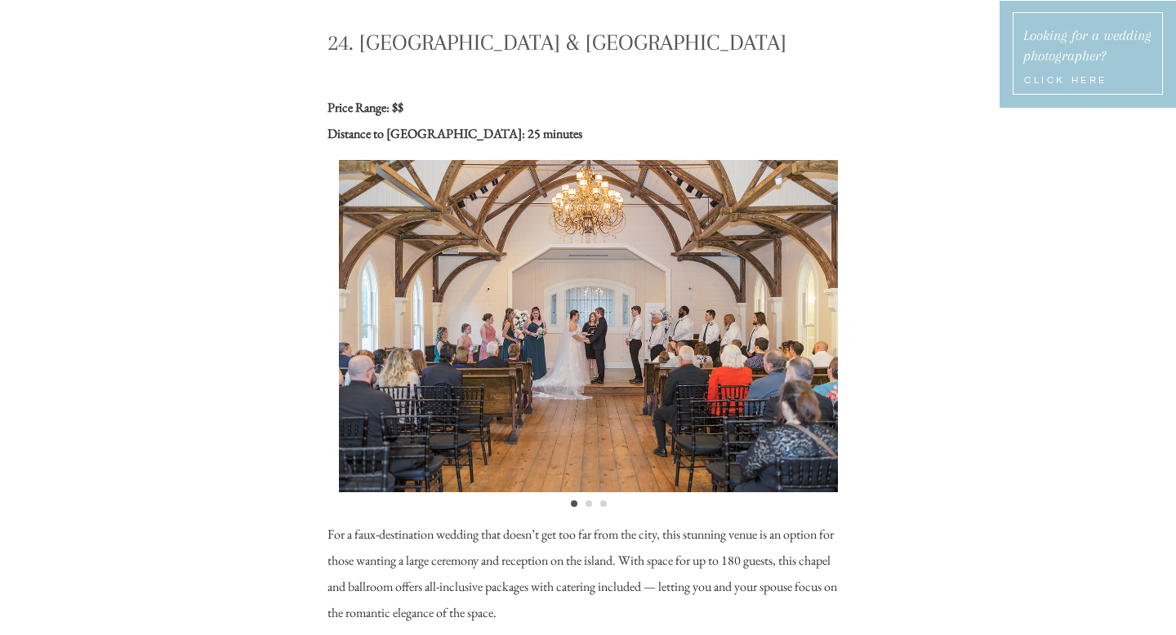
scroll to position [20134, 0]
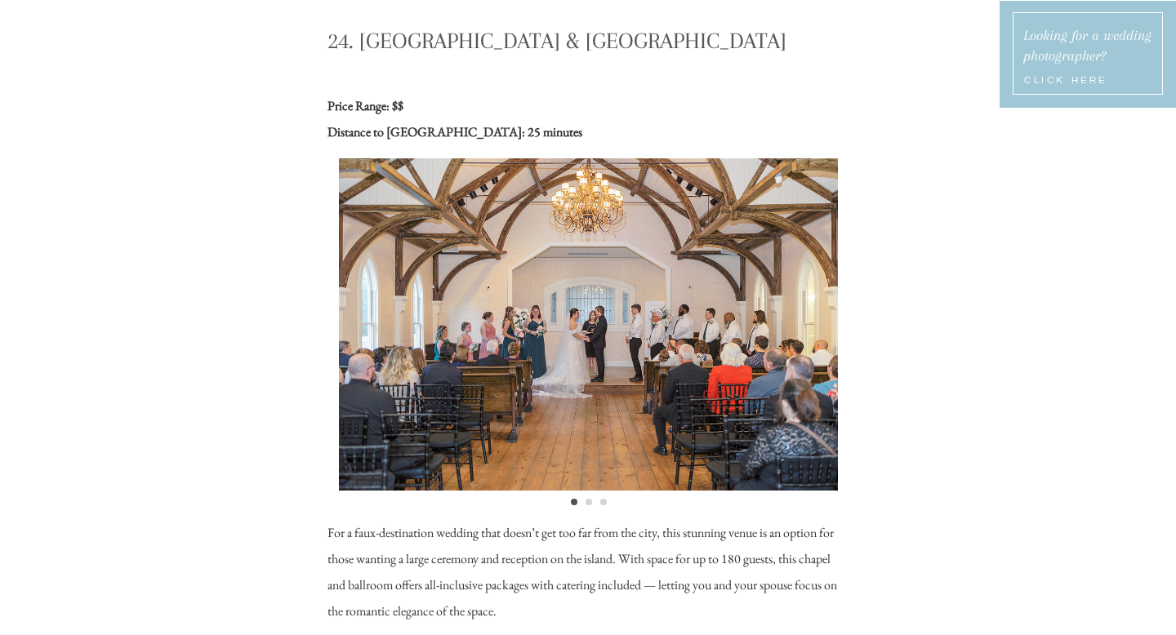
click at [589, 501] on li "Page dot 2" at bounding box center [589, 502] width 7 height 7
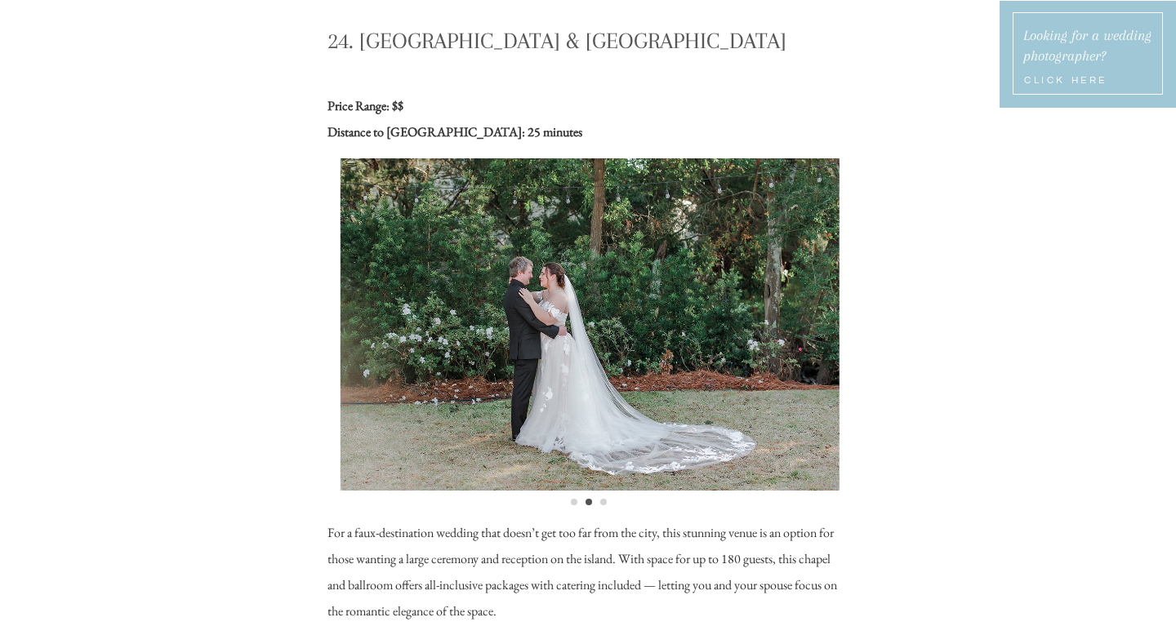
click at [603, 502] on li "Page dot 3" at bounding box center [603, 502] width 7 height 7
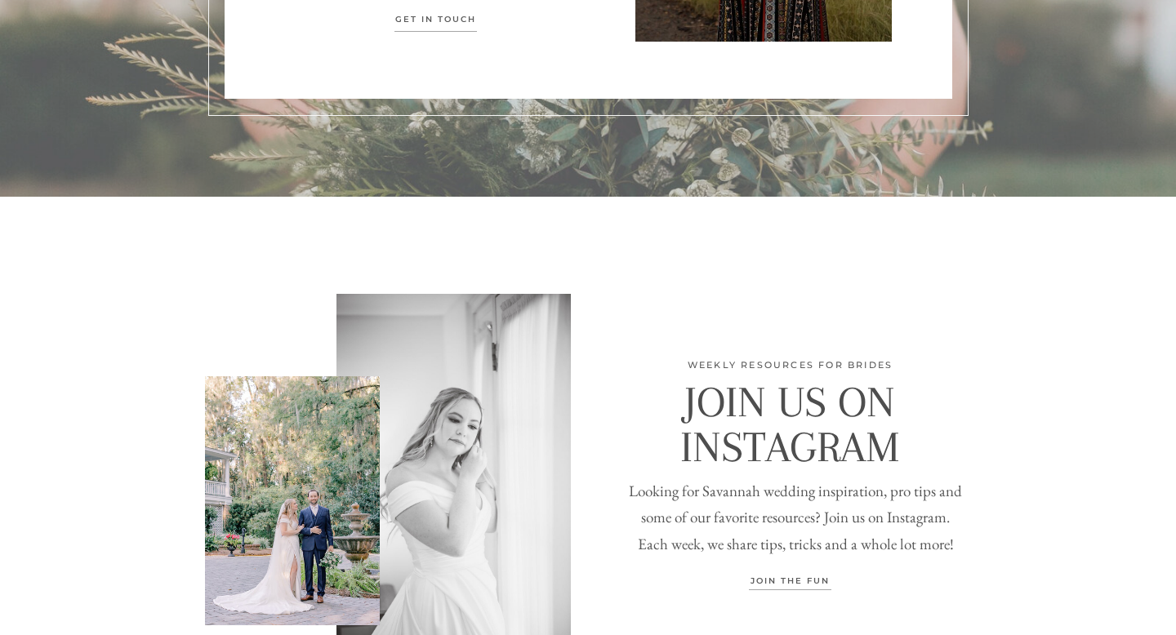
scroll to position [22611, 0]
